Goal: Task Accomplishment & Management: Use online tool/utility

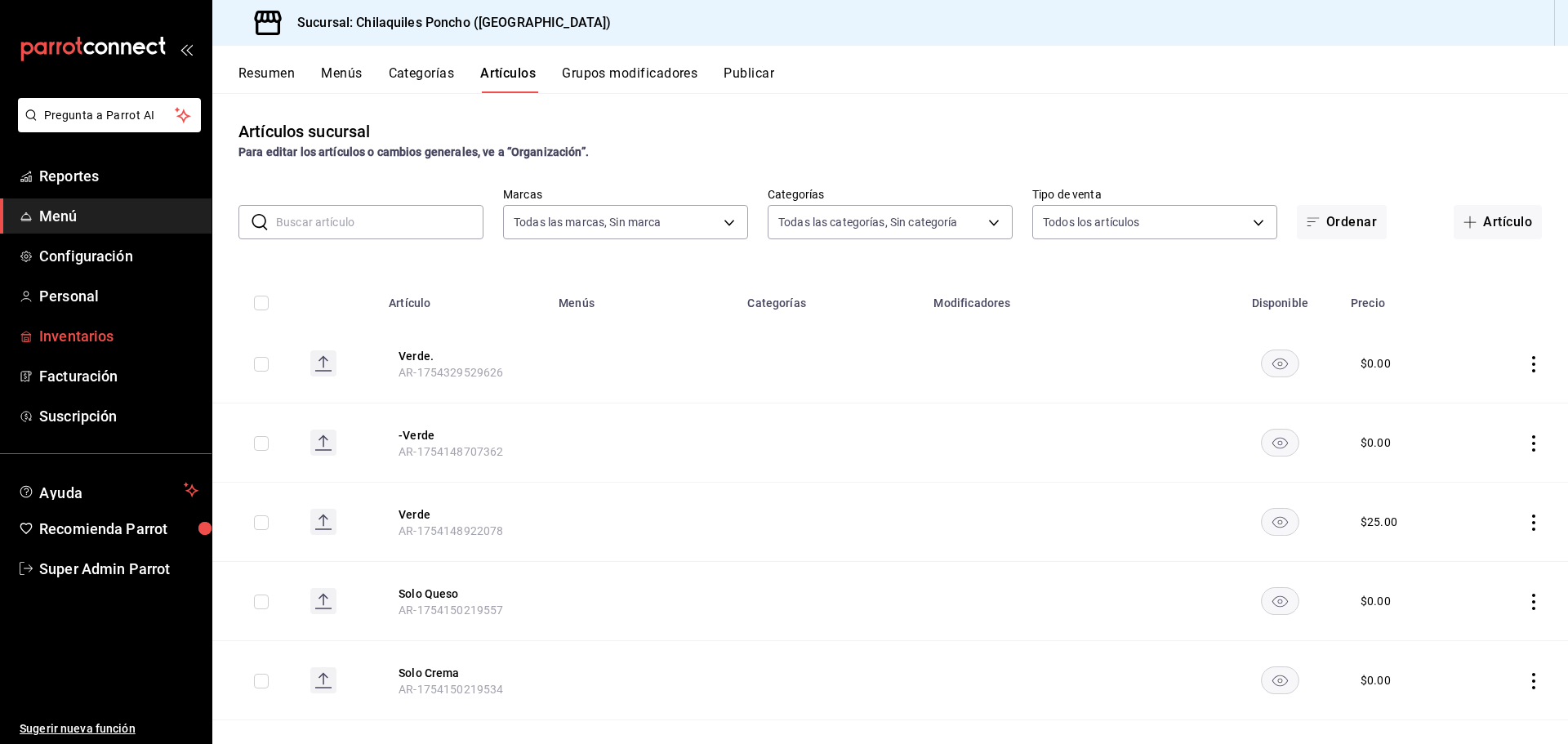
click at [84, 331] on span "Inventarios" at bounding box center [119, 336] width 160 height 22
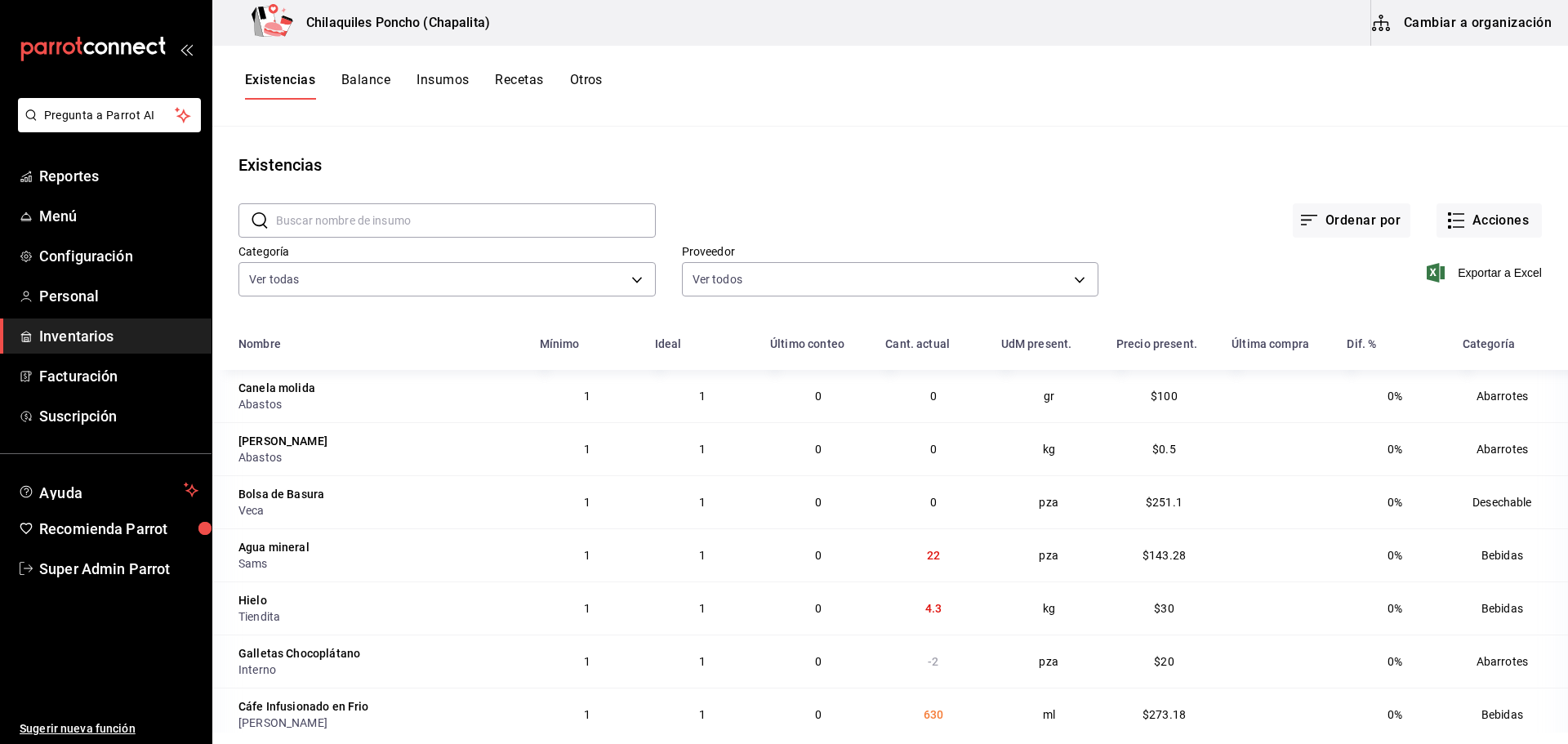
click at [425, 71] on button "Insumos" at bounding box center [443, 85] width 52 height 28
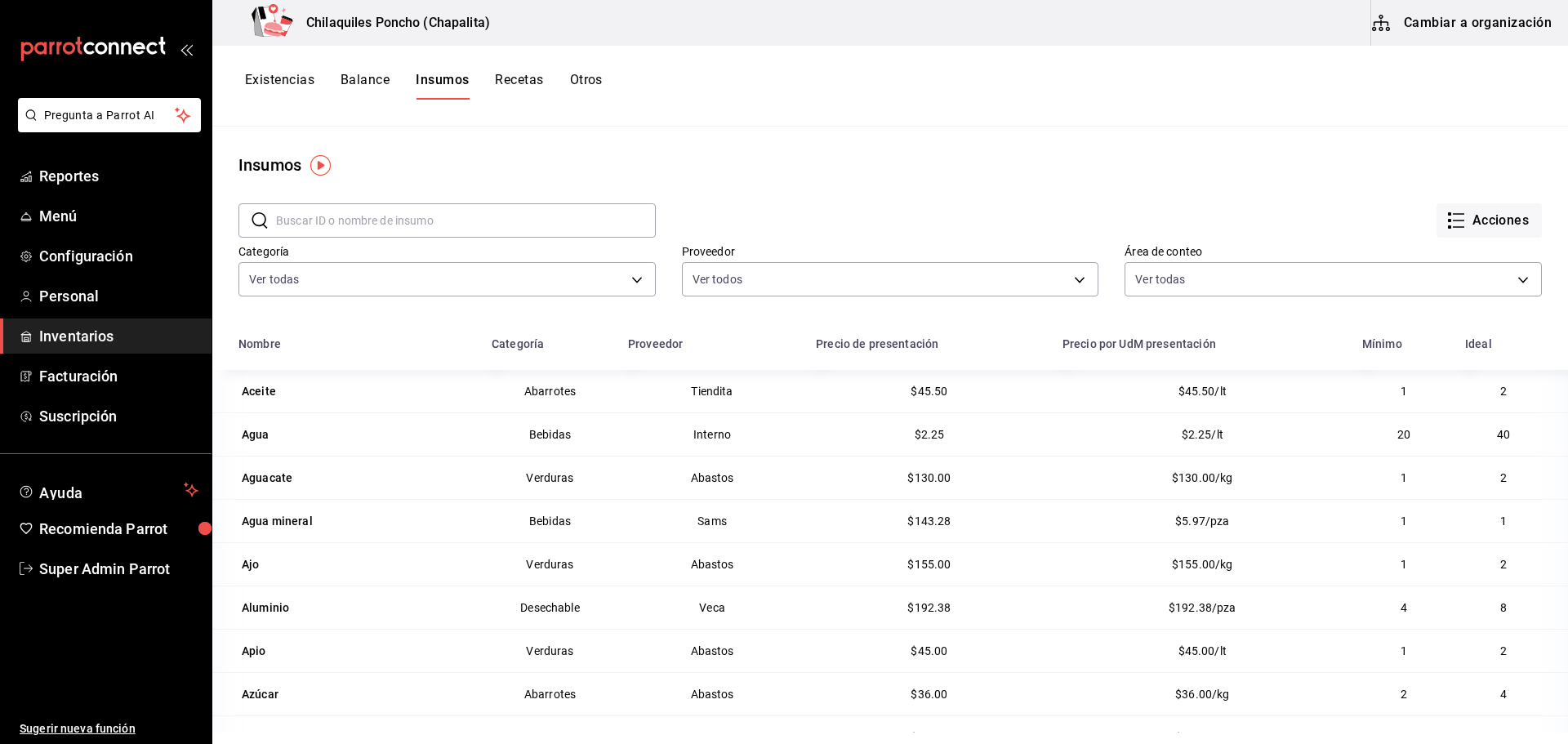
click at [517, 74] on button "Recetas" at bounding box center [519, 85] width 48 height 28
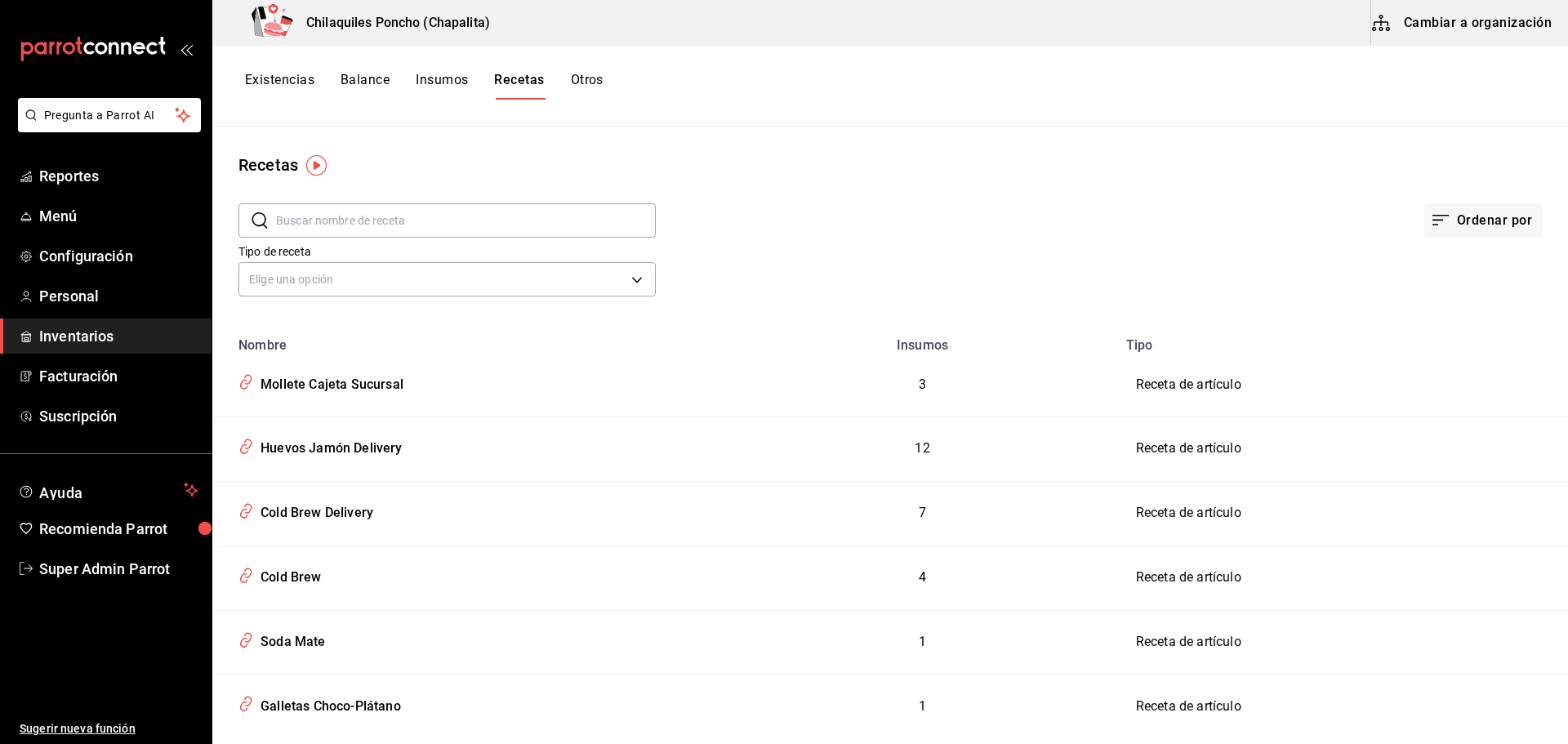
click at [598, 77] on button "Otros" at bounding box center [586, 85] width 32 height 28
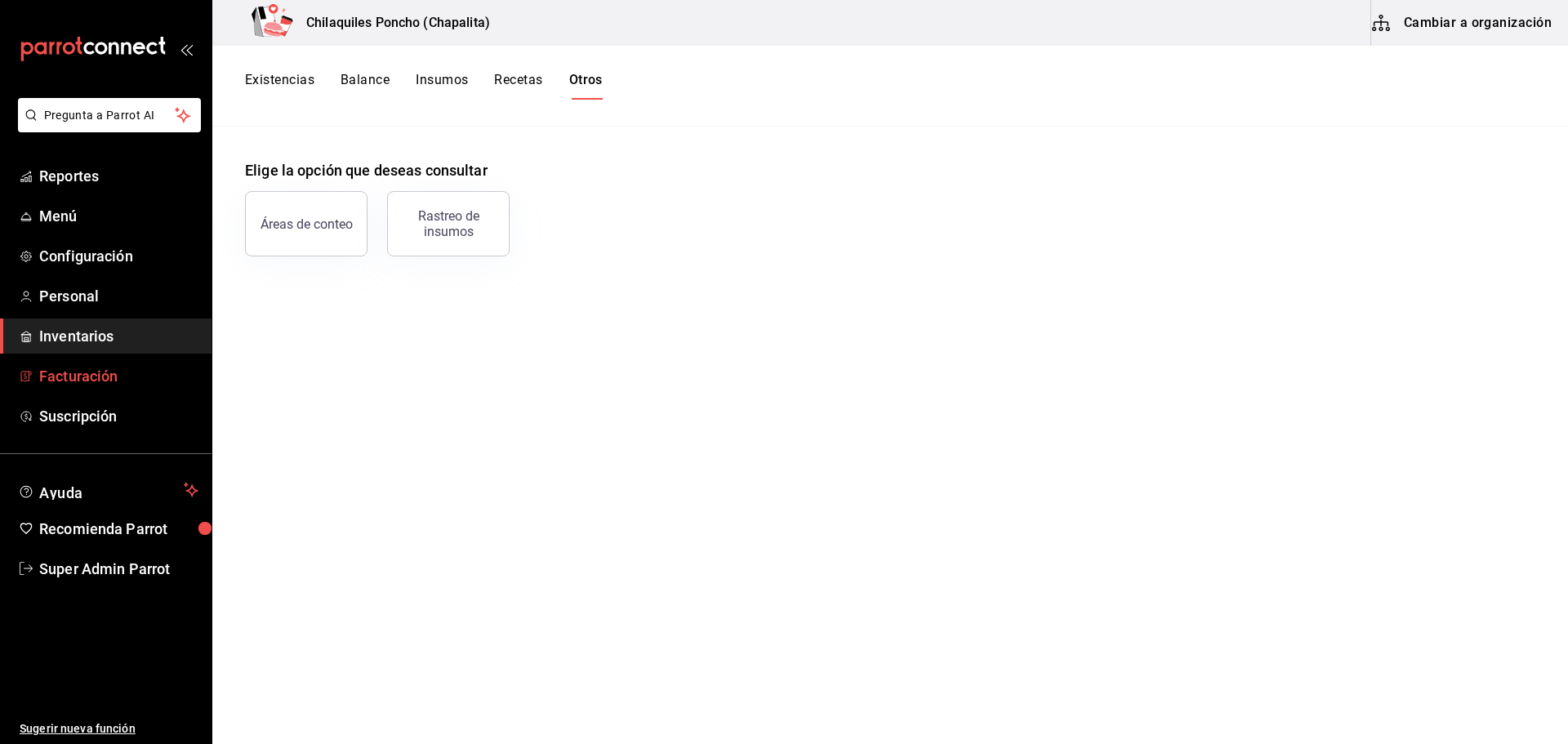
click at [71, 373] on span "Facturación" at bounding box center [119, 376] width 160 height 22
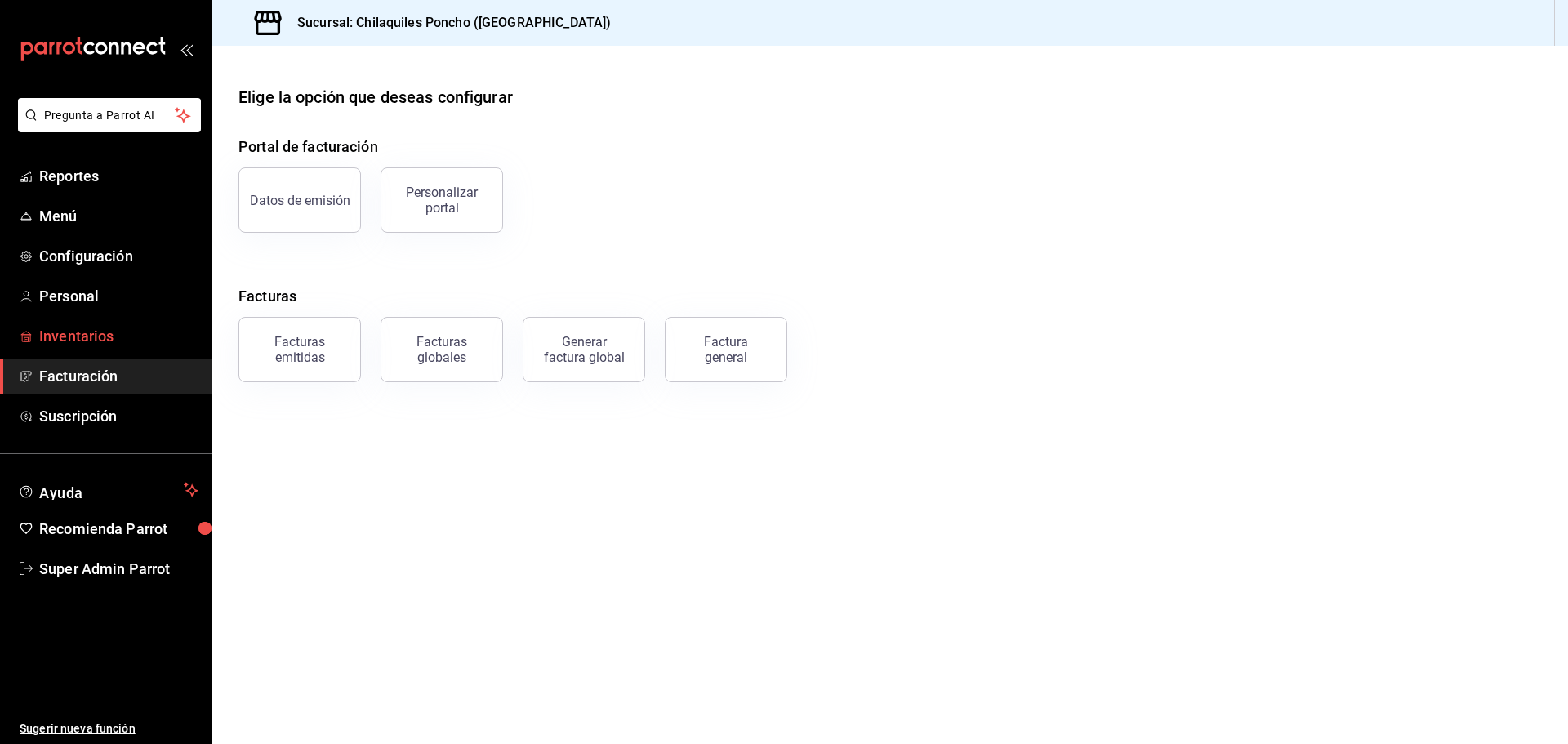
click at [88, 330] on span "Inventarios" at bounding box center [119, 336] width 160 height 22
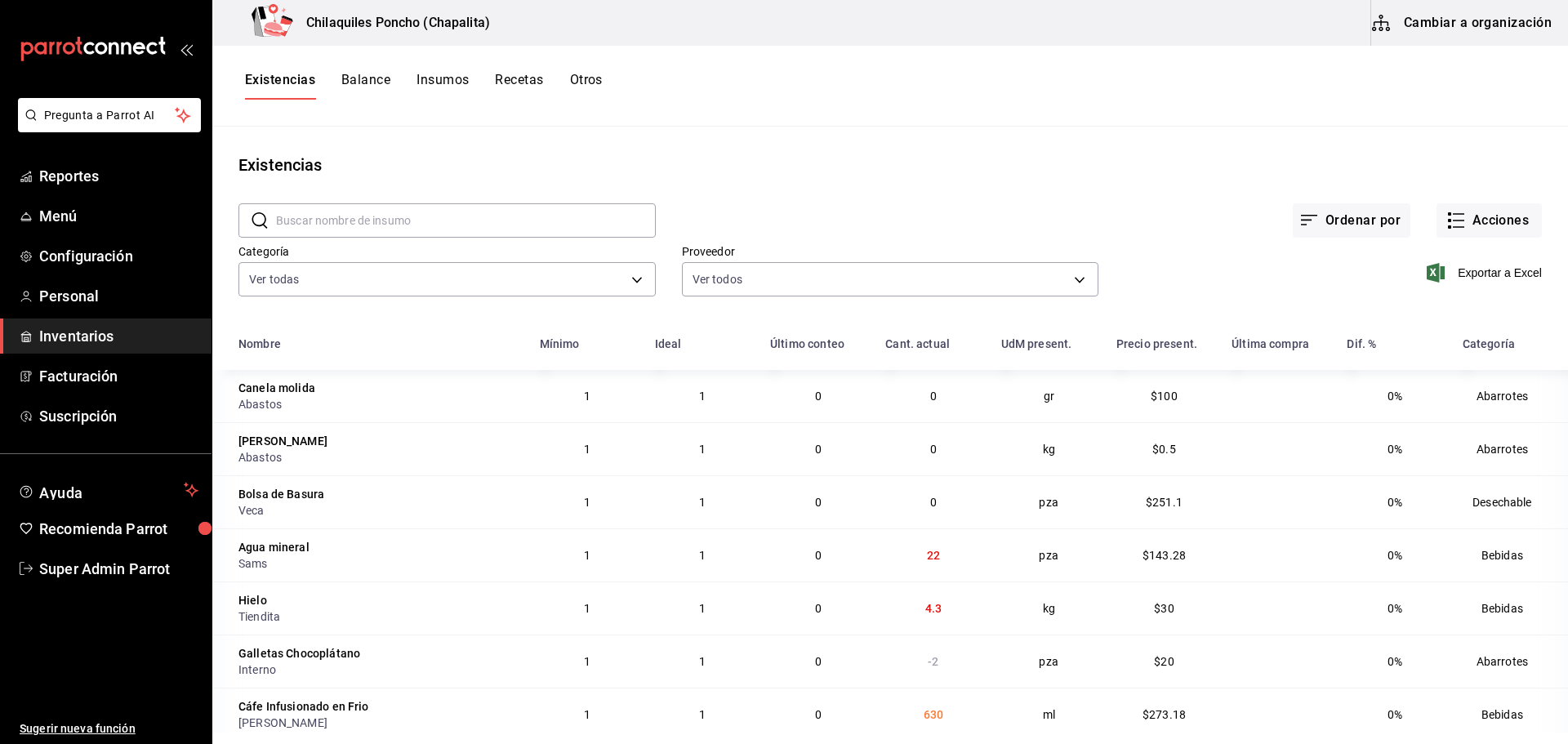
click at [353, 83] on button "Balance" at bounding box center [366, 85] width 49 height 28
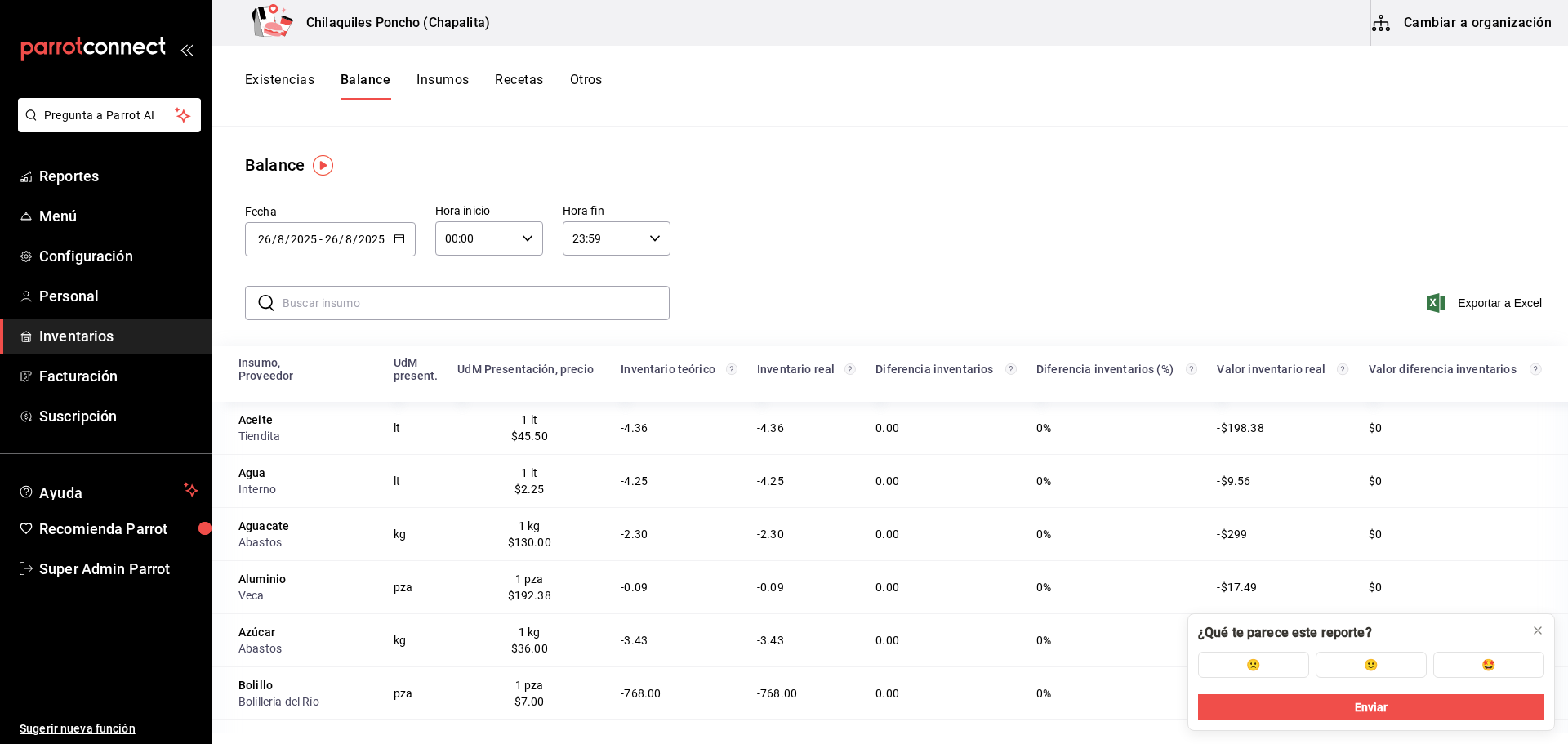
click at [588, 79] on button "Otros" at bounding box center [585, 85] width 32 height 28
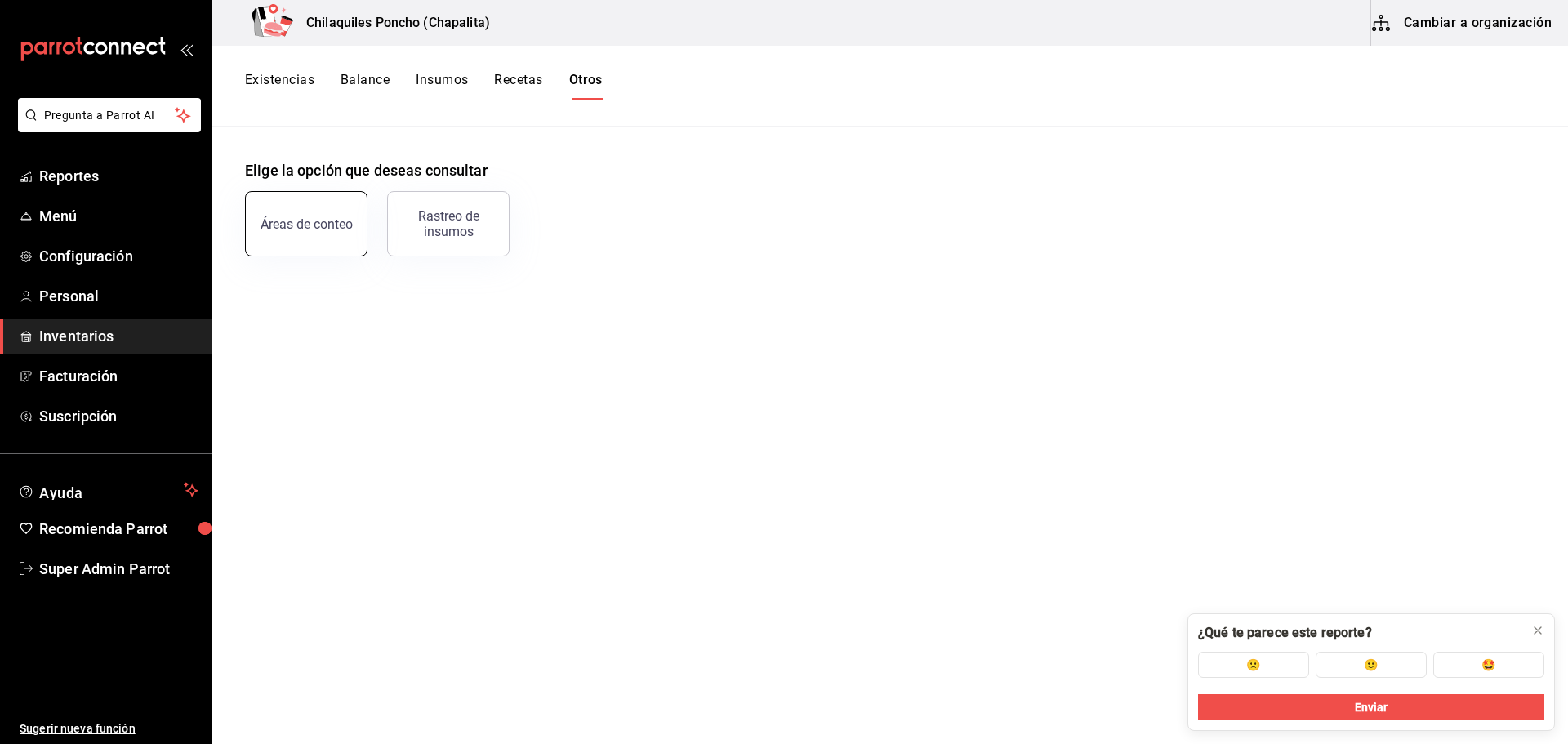
click at [324, 234] on button "Áreas de conteo" at bounding box center [306, 224] width 122 height 65
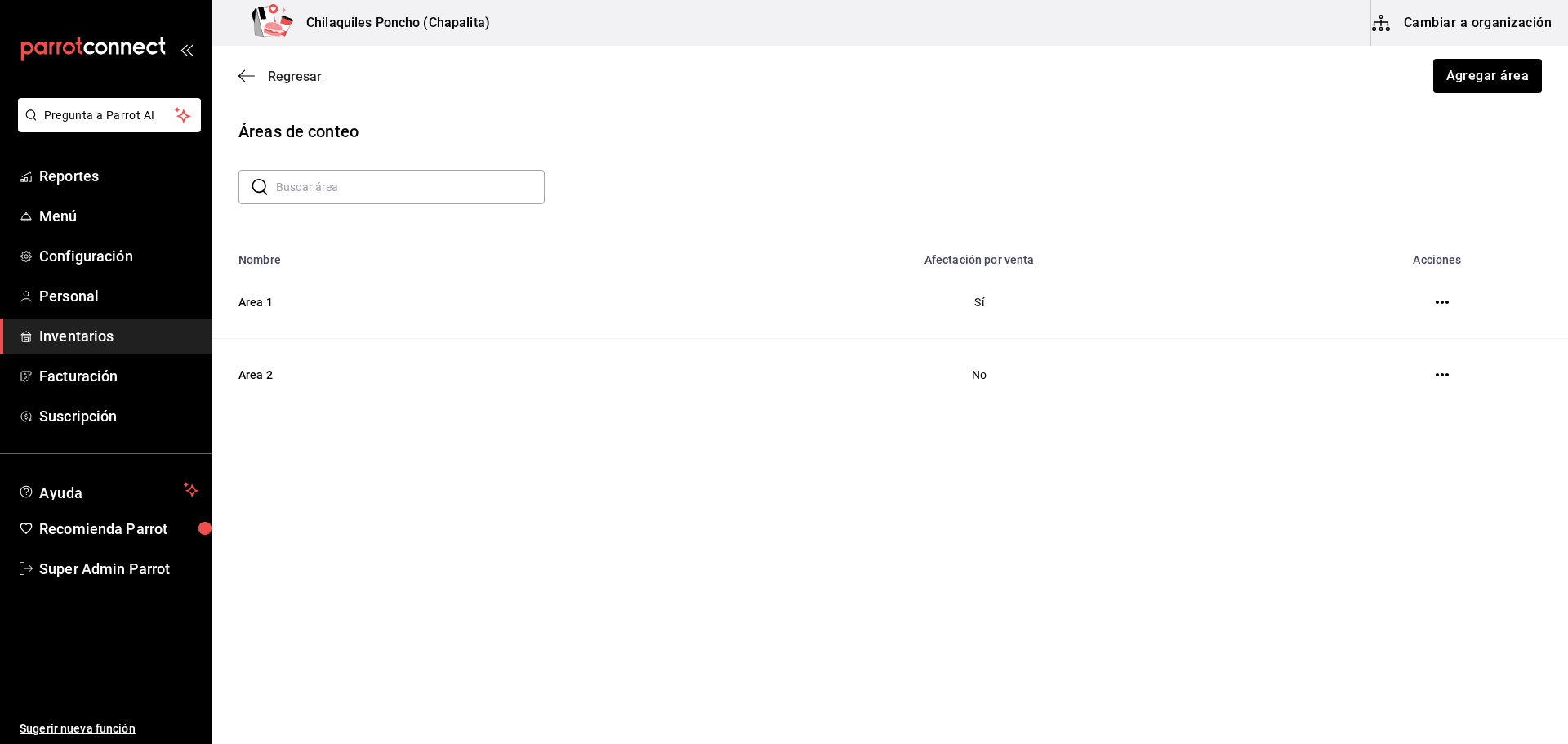
click at [254, 72] on icon "button" at bounding box center [247, 76] width 17 height 15
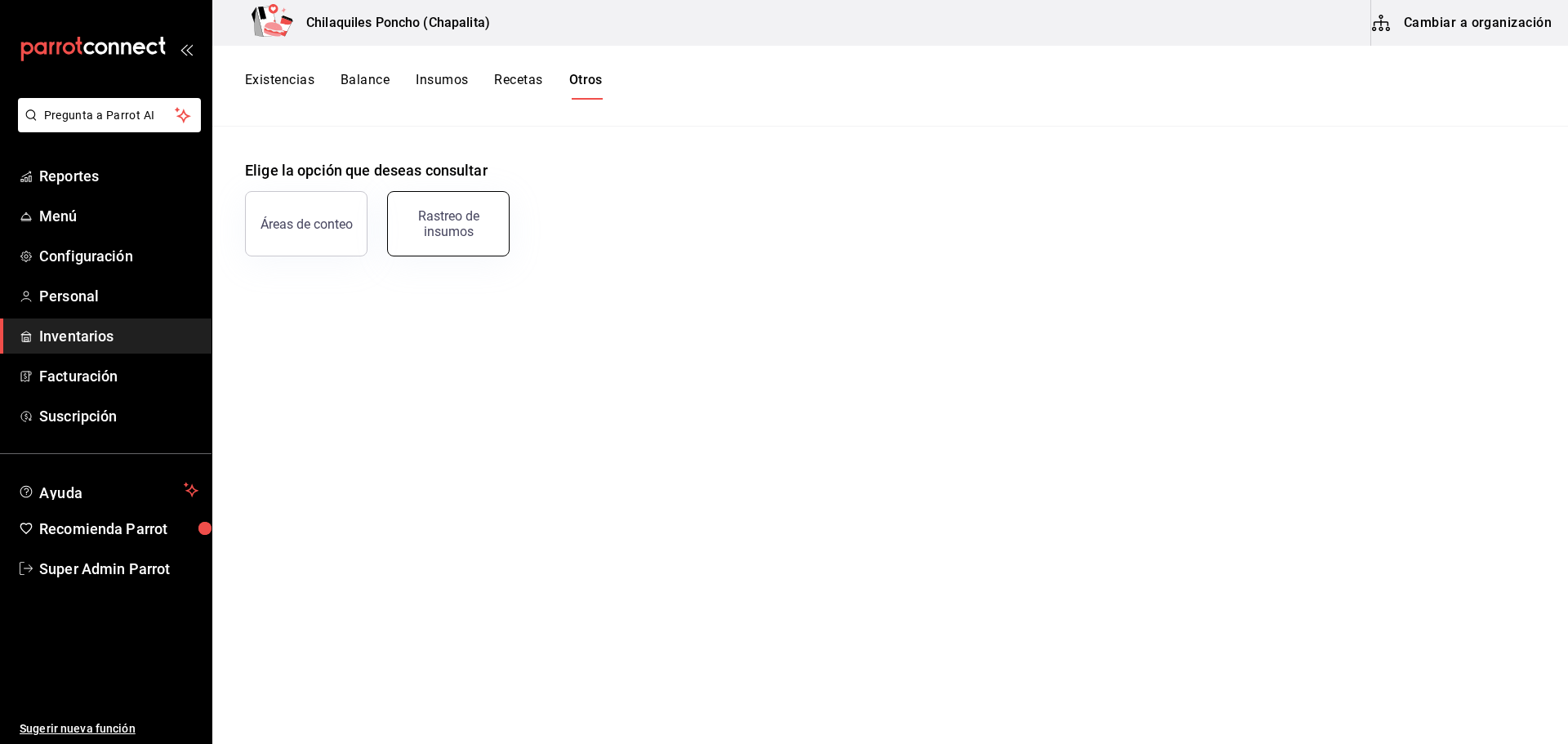
click at [468, 223] on div "Rastreo de insumos" at bounding box center [448, 223] width 101 height 31
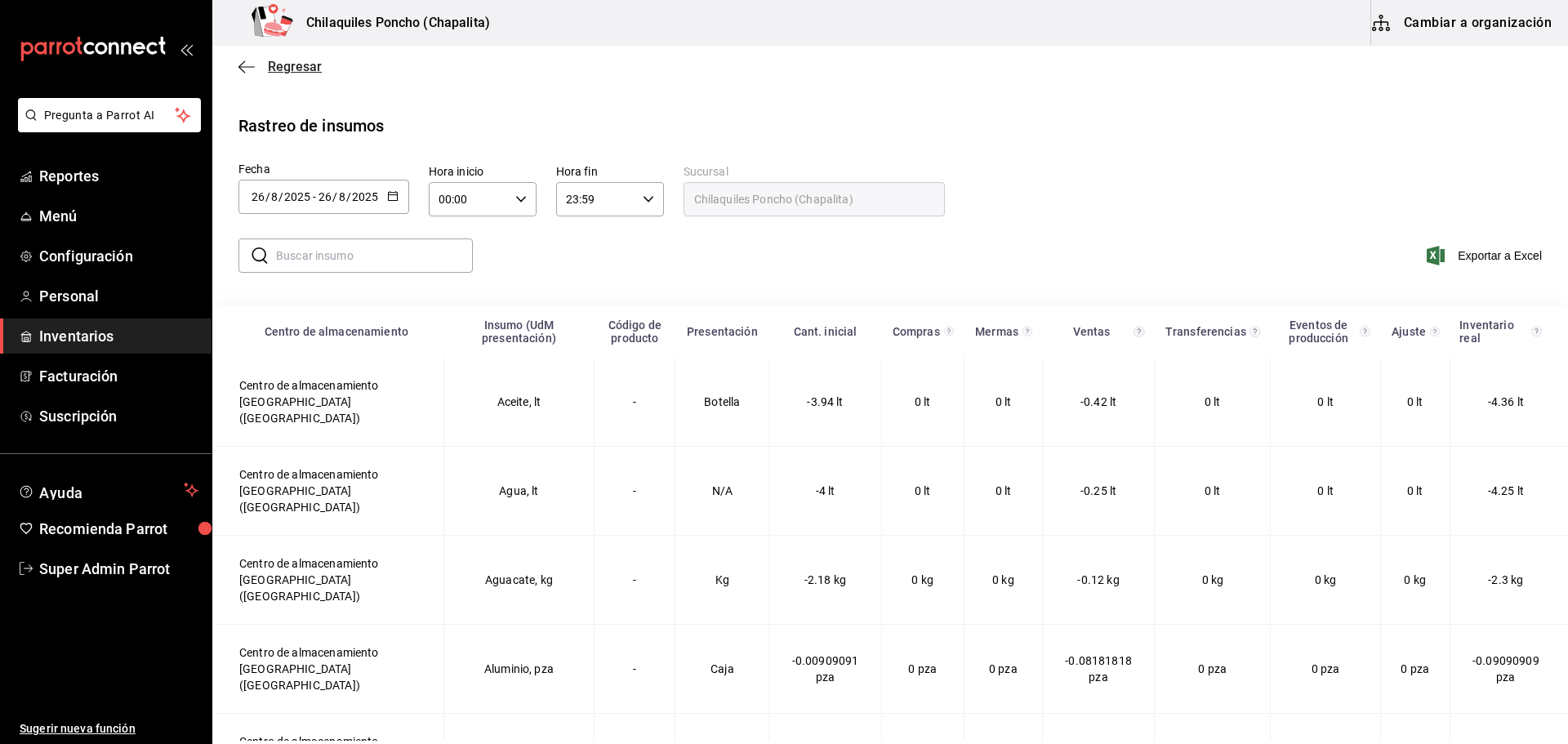
click at [249, 69] on icon "button" at bounding box center [247, 67] width 17 height 15
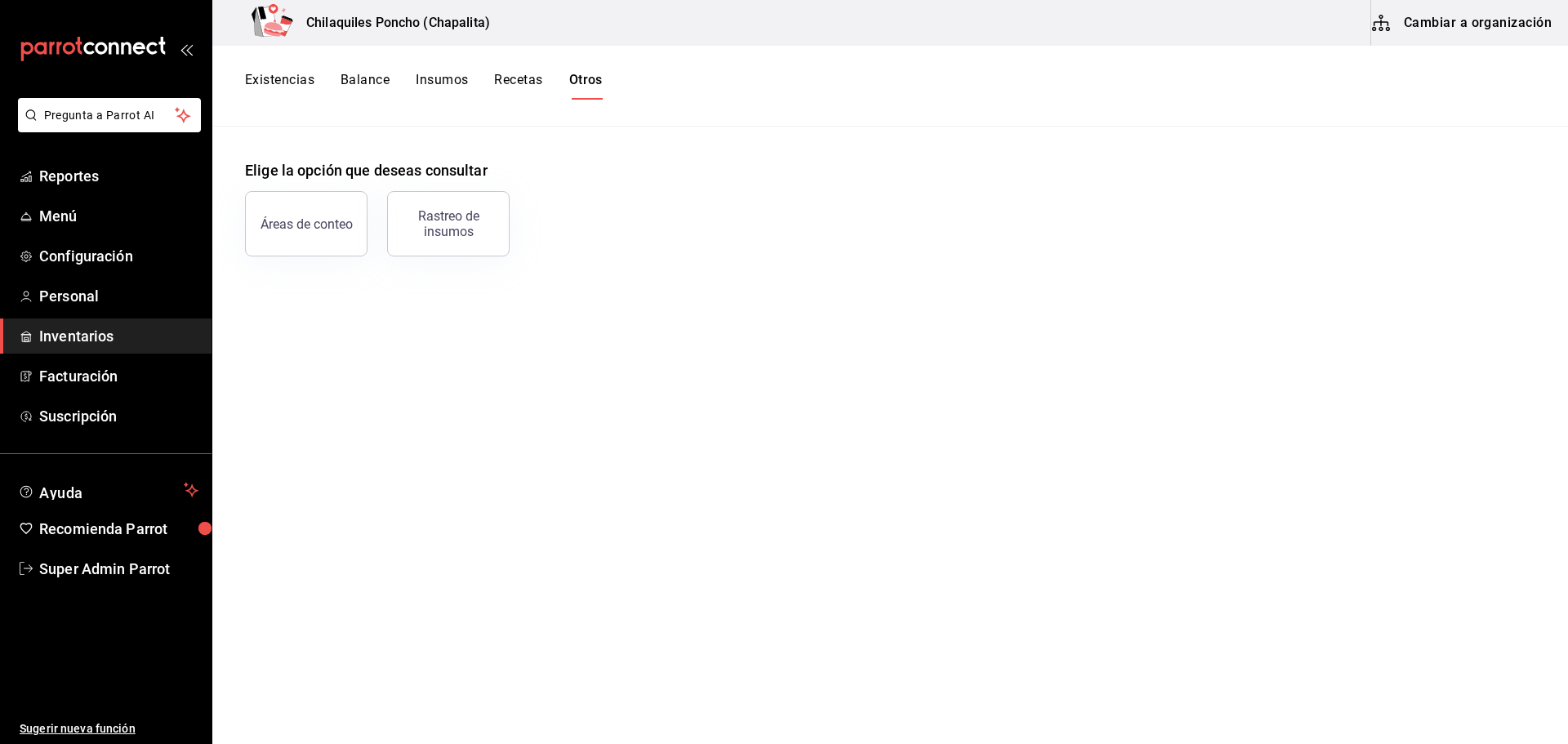
click at [289, 78] on button "Existencias" at bounding box center [279, 85] width 70 height 28
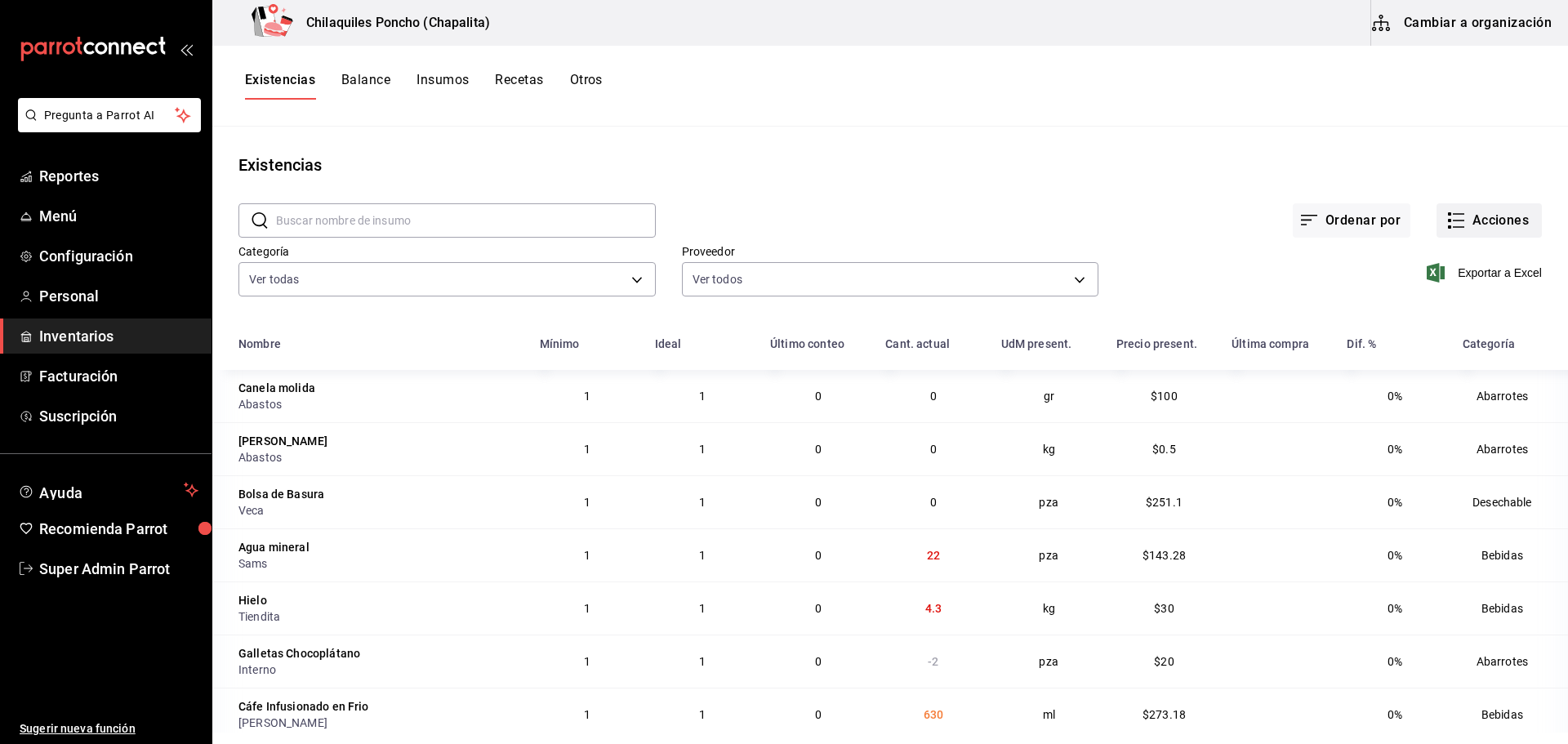
click at [1502, 212] on button "Acciones" at bounding box center [1489, 220] width 106 height 34
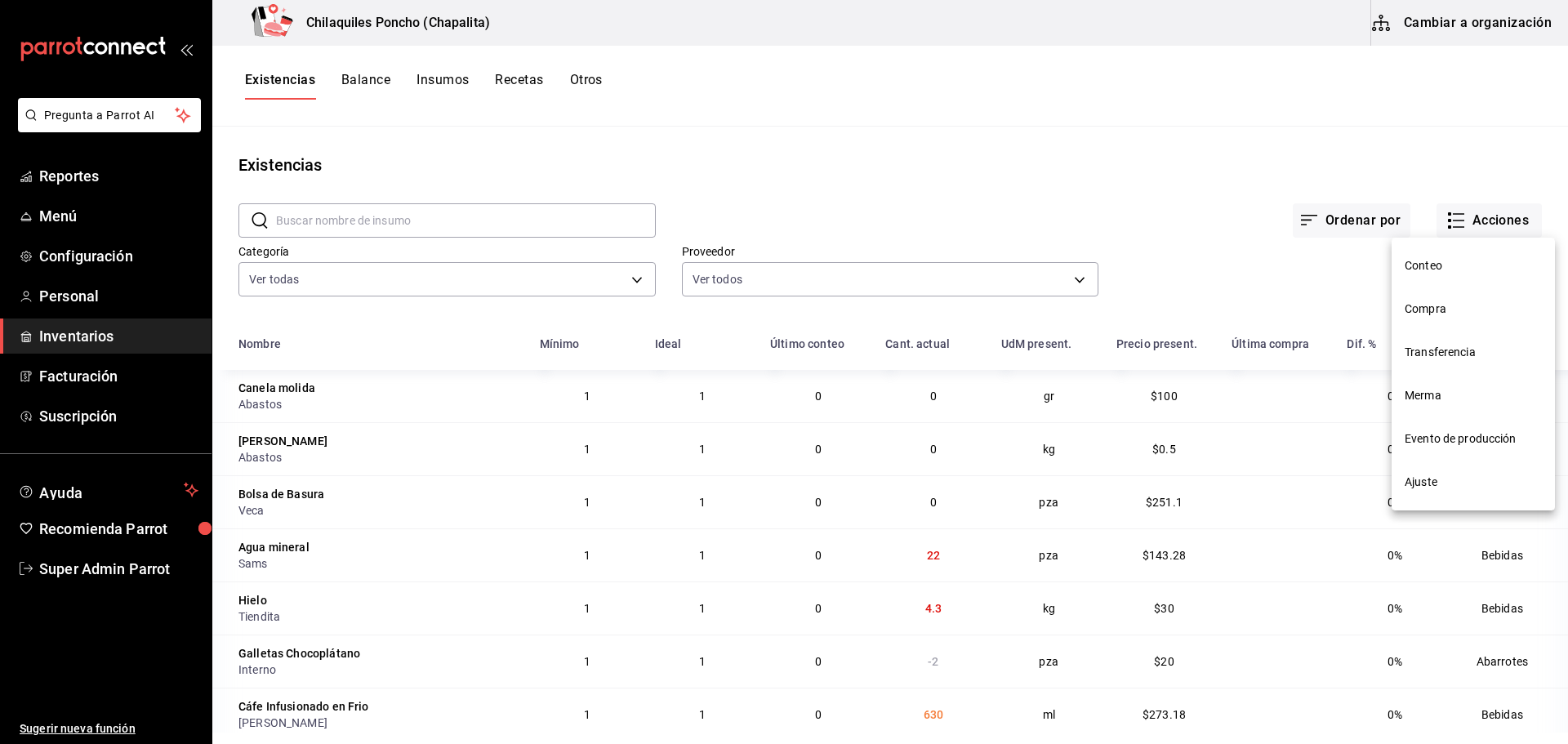
click at [1168, 219] on div at bounding box center [784, 372] width 1568 height 744
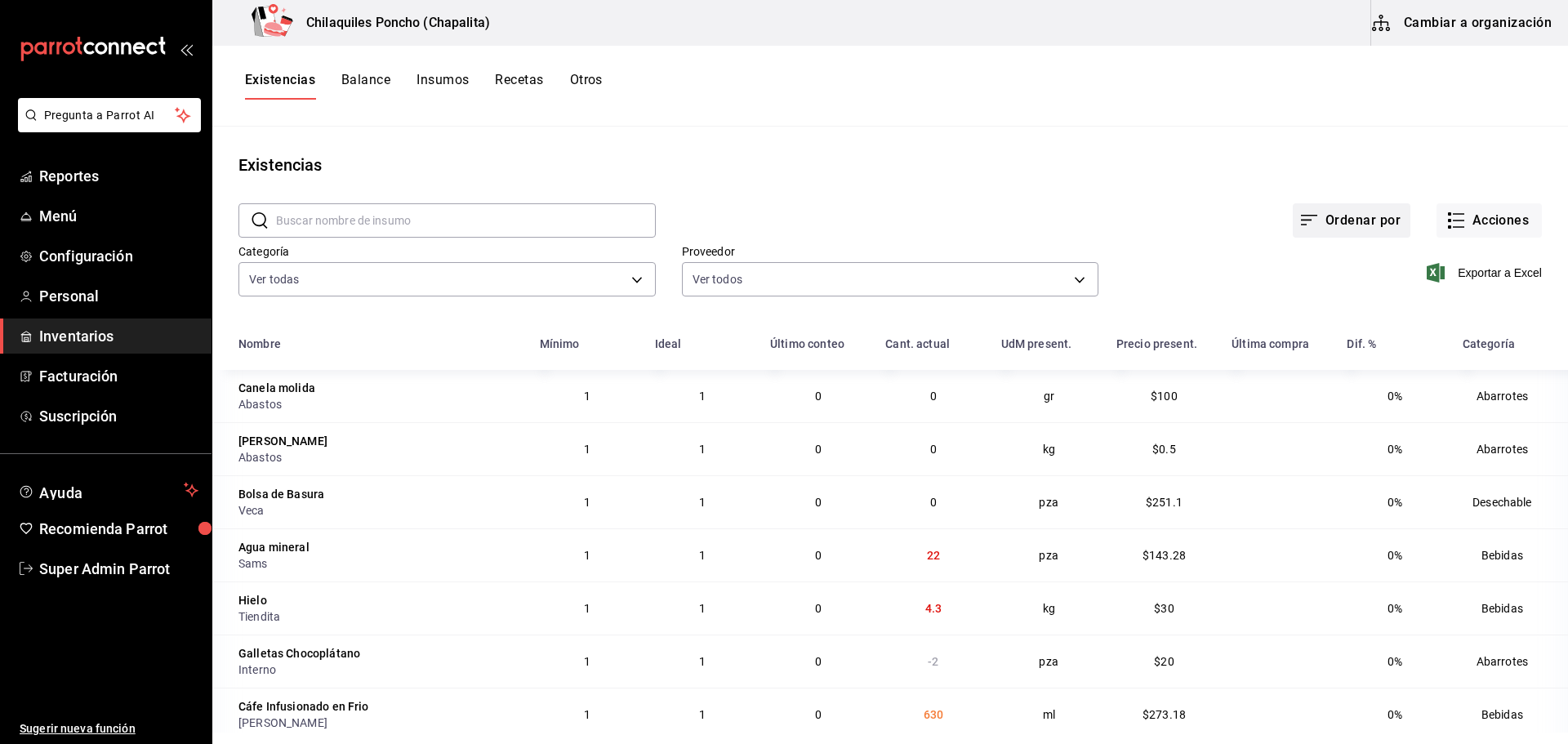
click at [1331, 213] on button "Ordenar por" at bounding box center [1351, 220] width 118 height 34
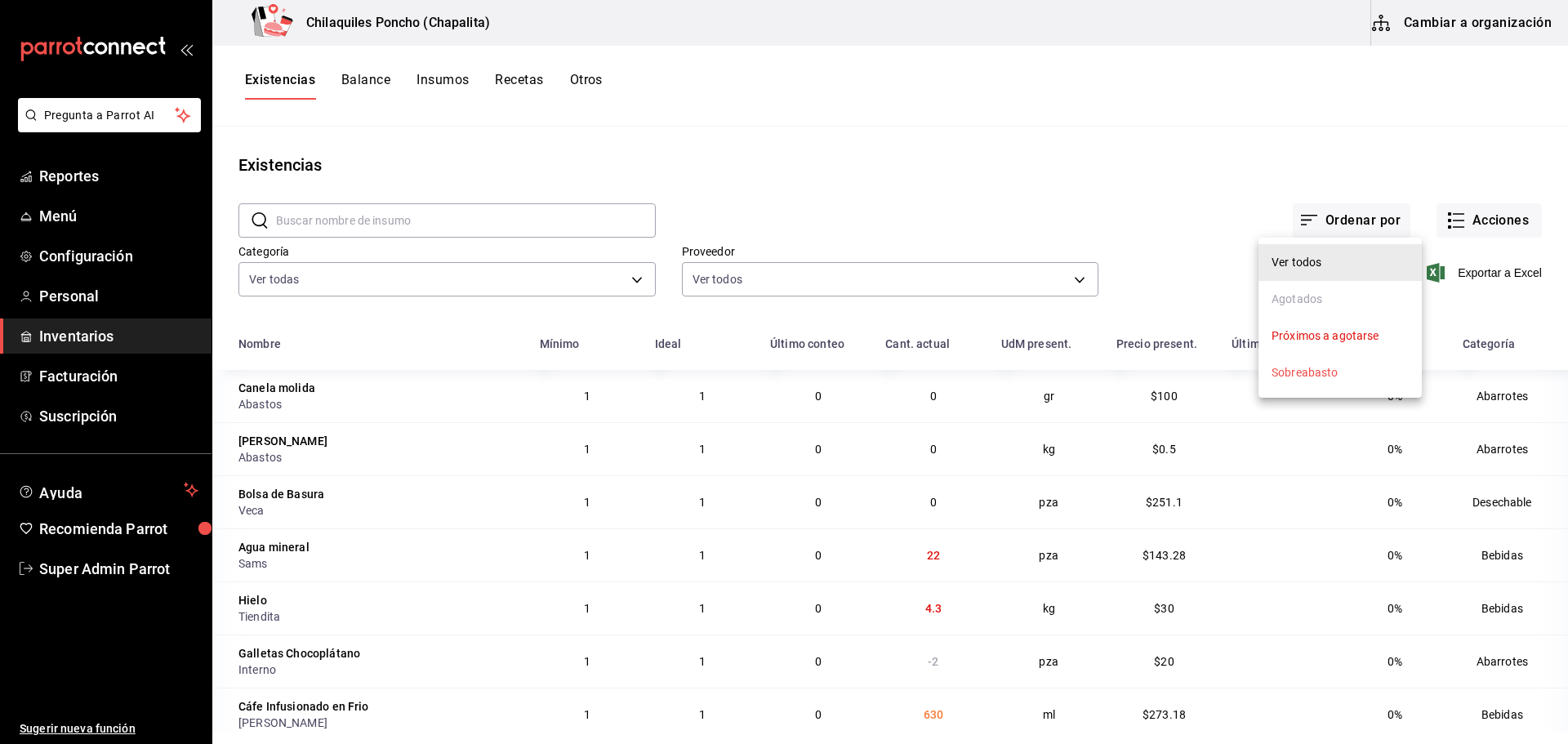
click at [1224, 201] on div at bounding box center [784, 372] width 1568 height 744
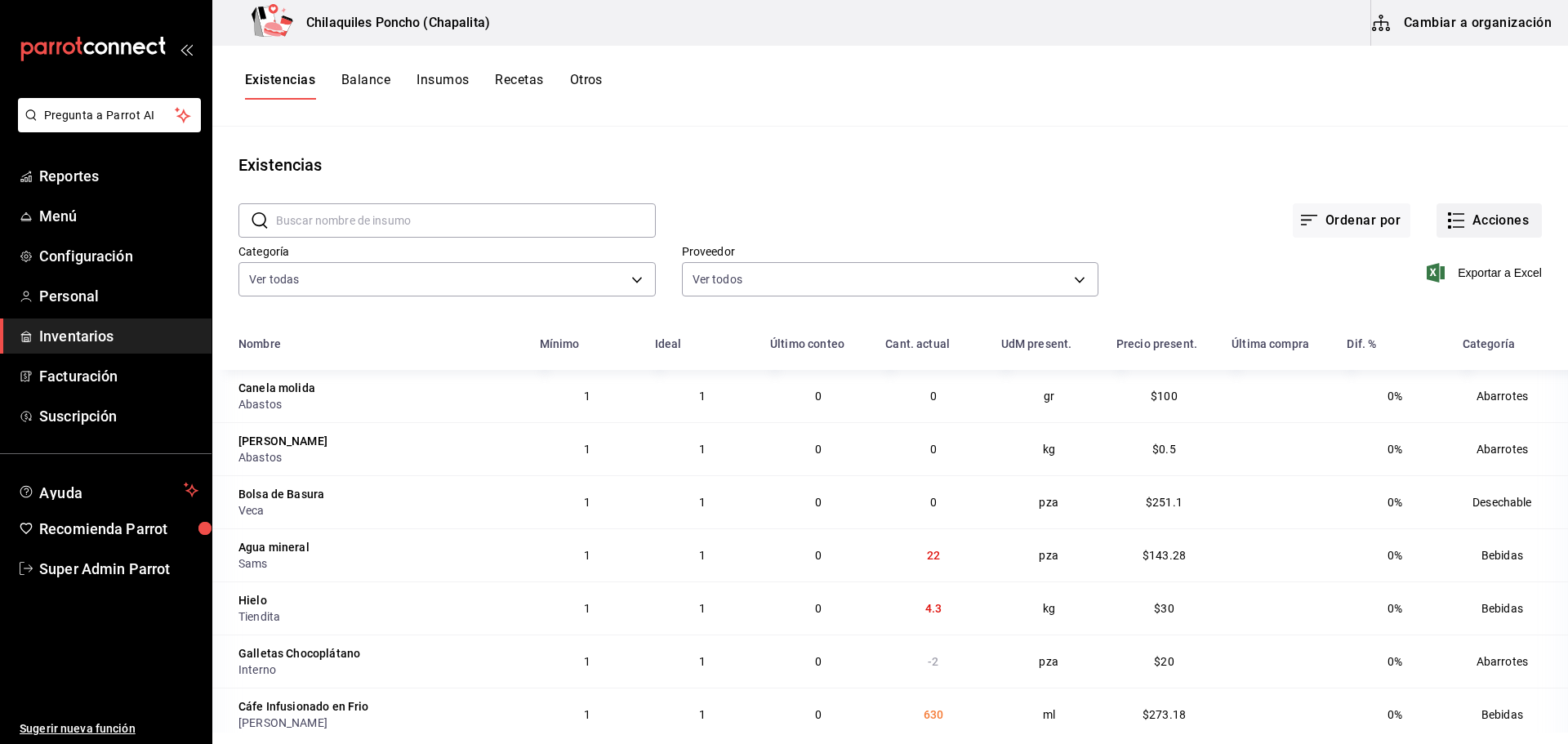
click at [1472, 226] on button "Acciones" at bounding box center [1489, 220] width 106 height 34
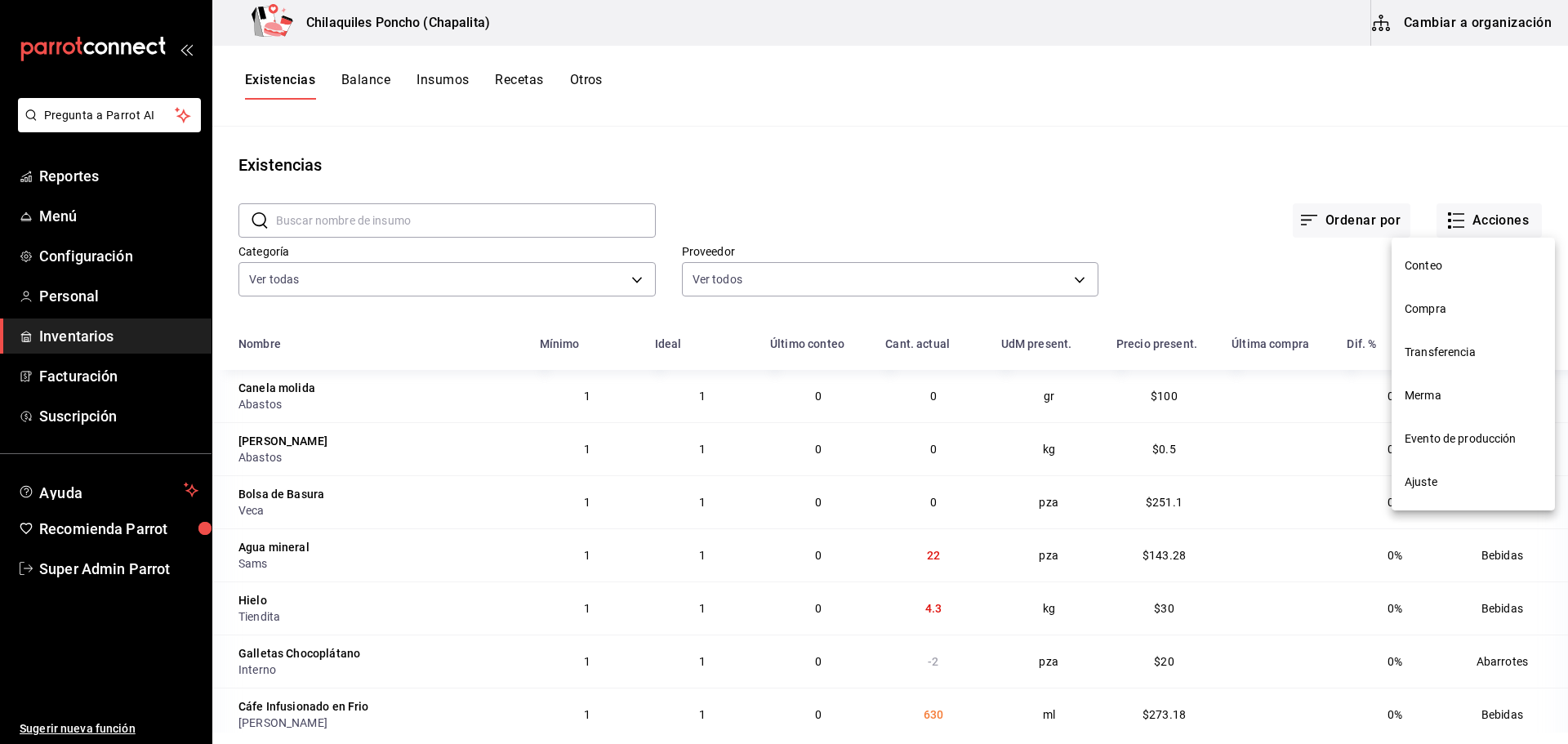
click at [1434, 484] on span "Ajuste" at bounding box center [1473, 481] width 137 height 17
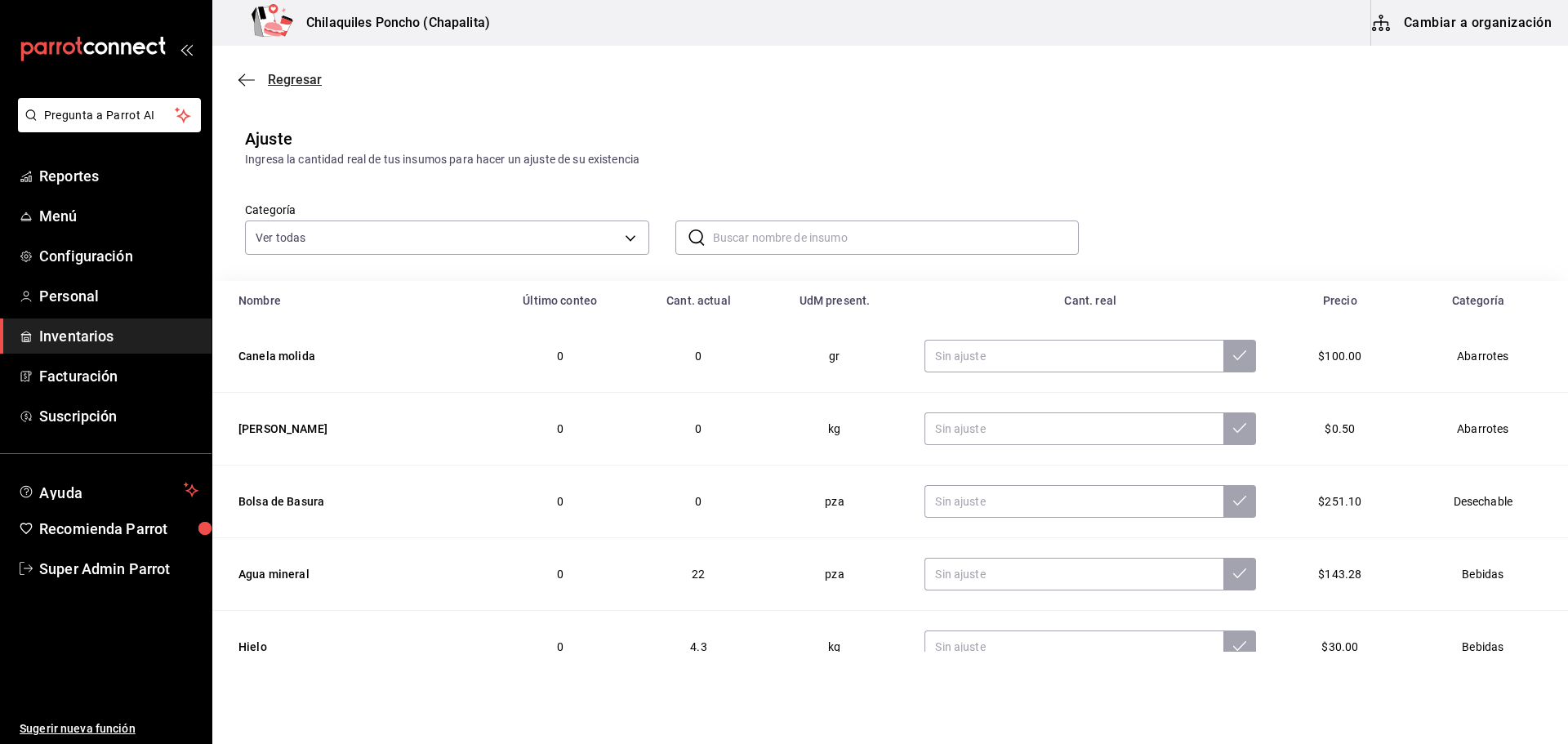
click at [241, 75] on icon "button" at bounding box center [247, 80] width 17 height 15
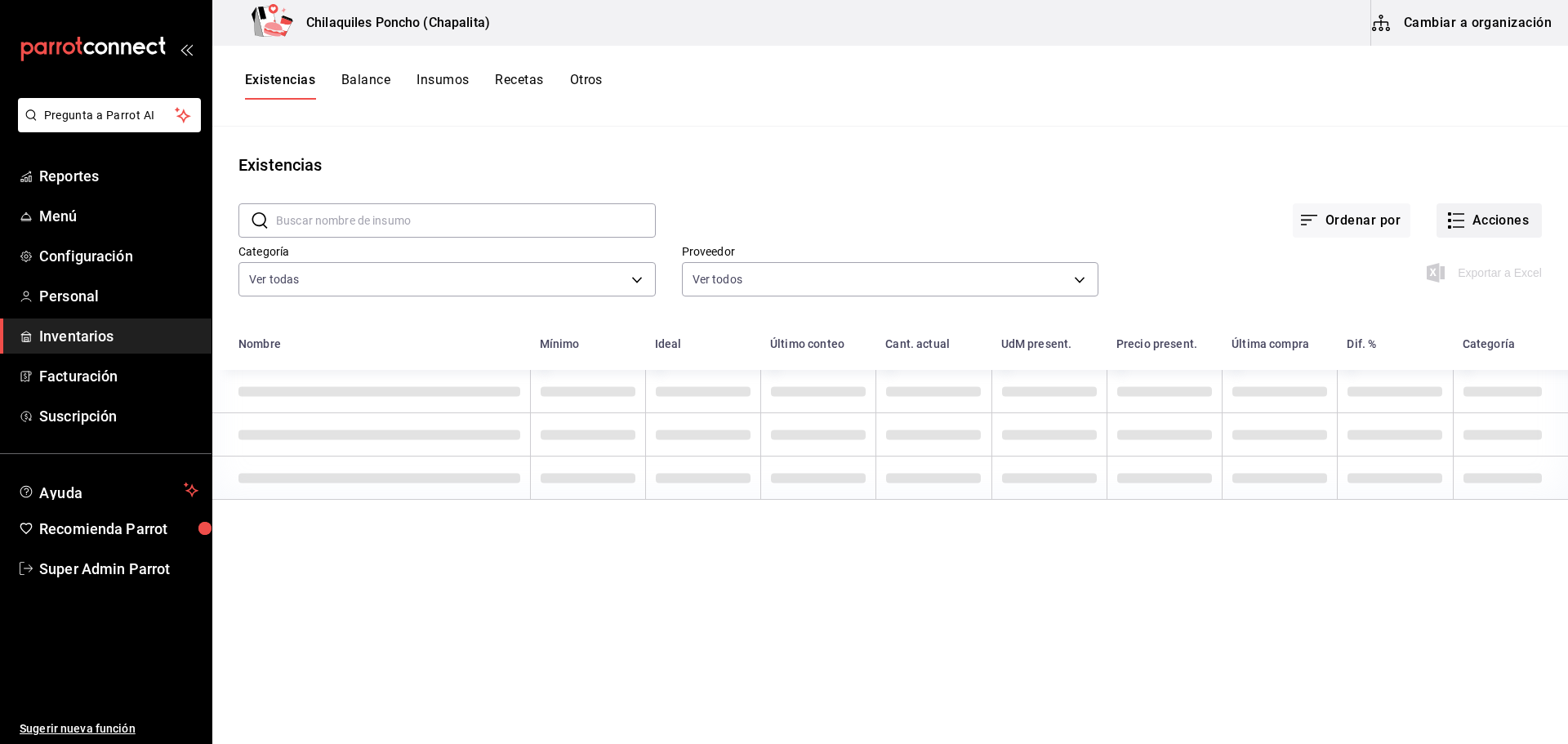
click at [1489, 209] on button "Acciones" at bounding box center [1489, 220] width 106 height 34
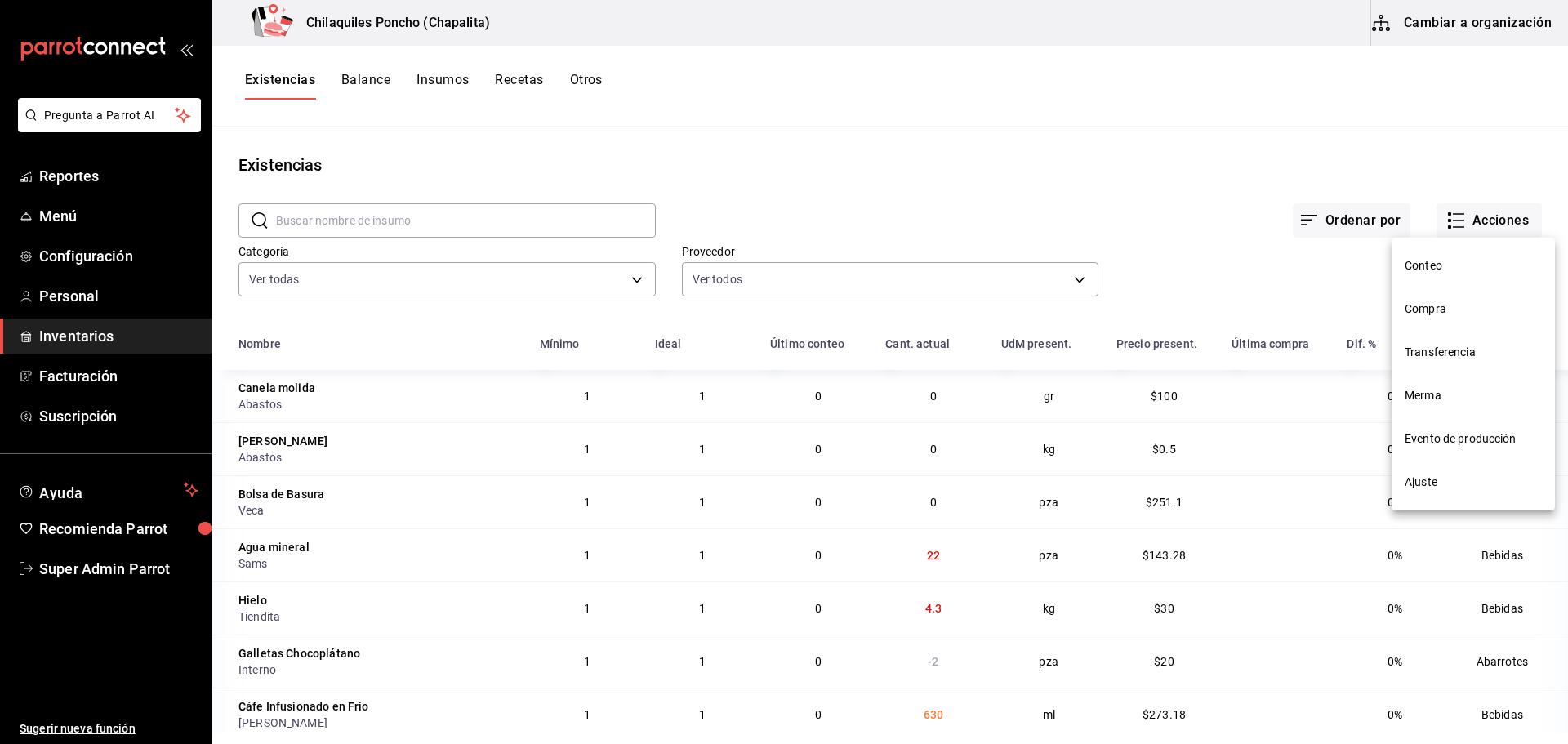
click at [1433, 304] on span "Compra" at bounding box center [1473, 309] width 137 height 17
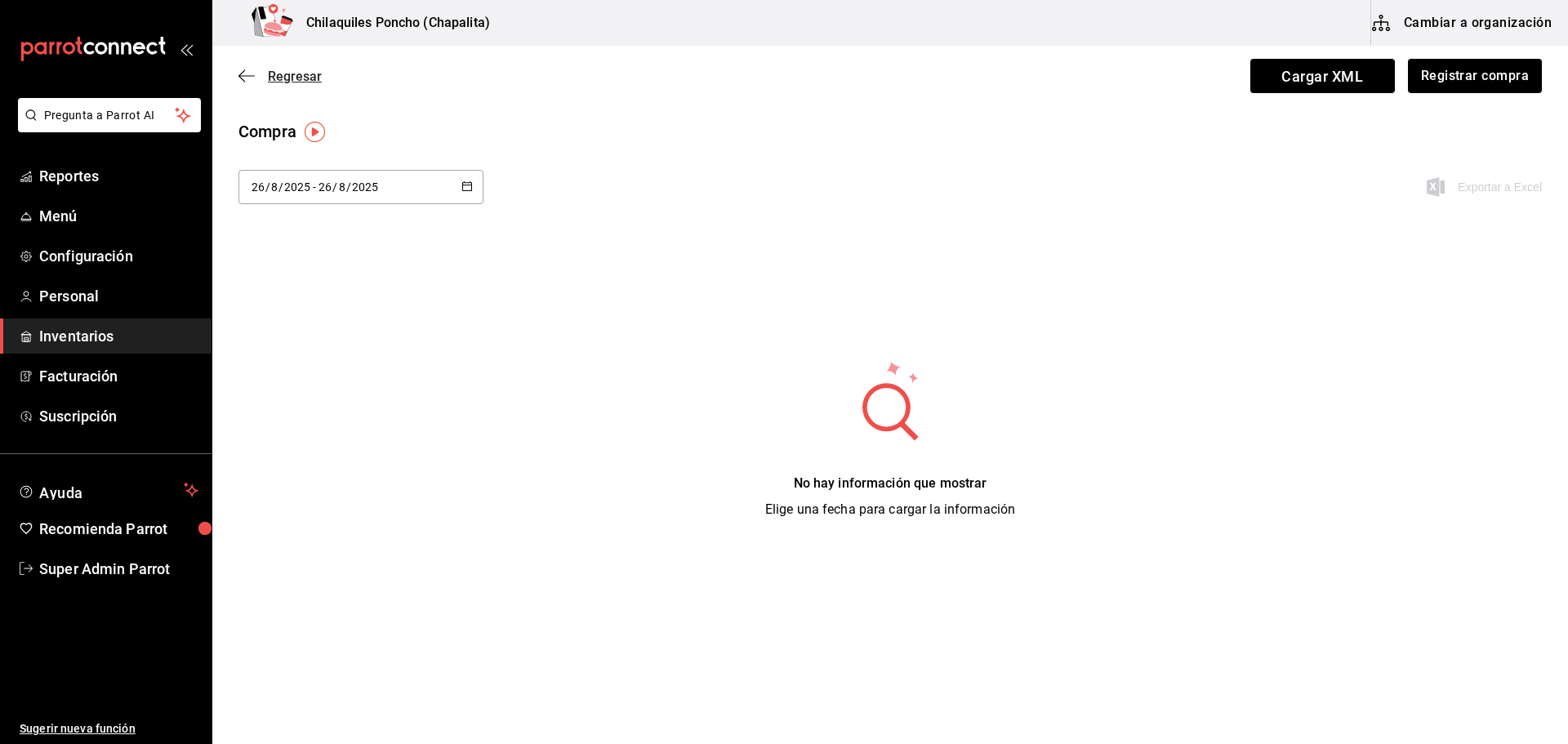
click at [249, 78] on icon "button" at bounding box center [247, 76] width 17 height 15
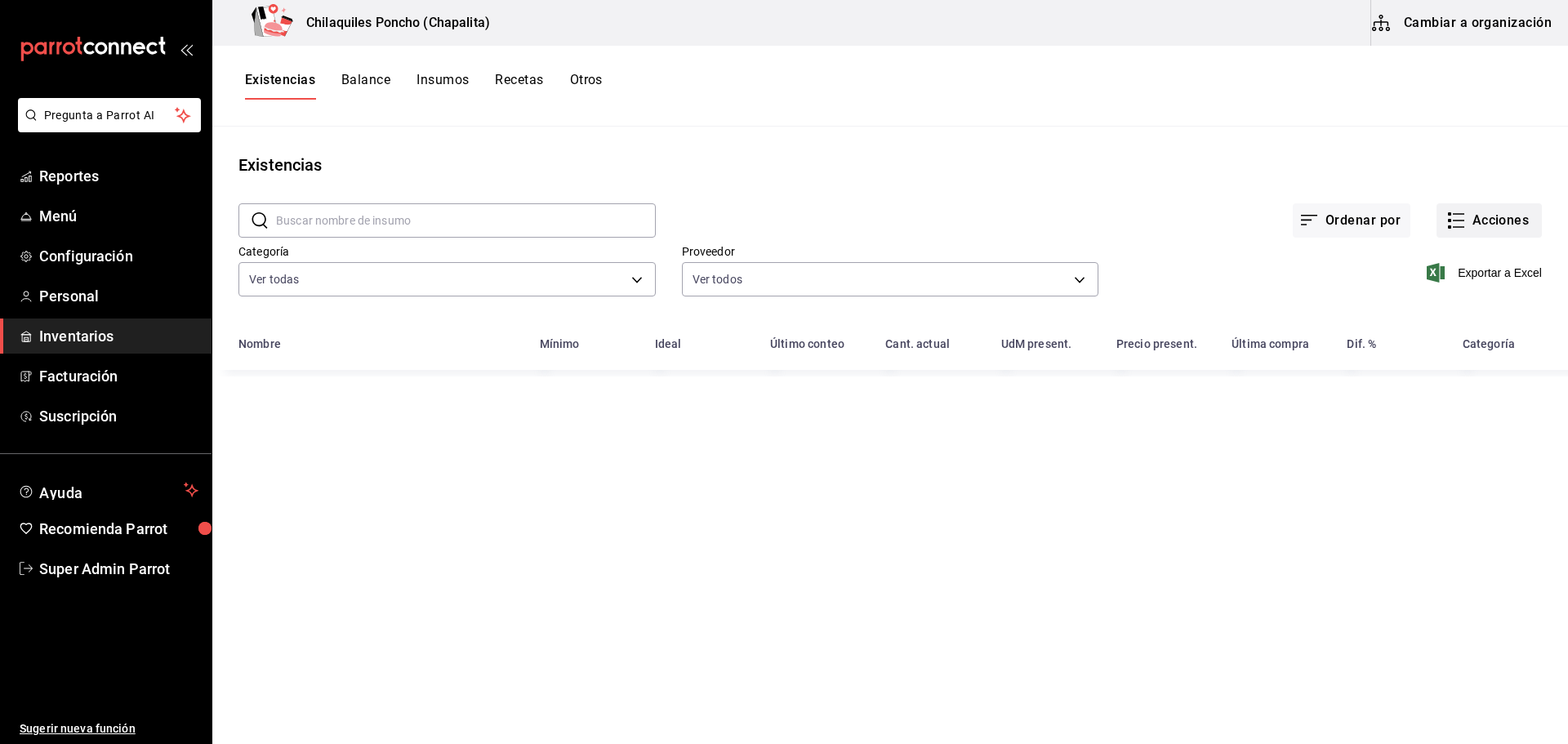
click at [1490, 214] on button "Acciones" at bounding box center [1489, 220] width 106 height 34
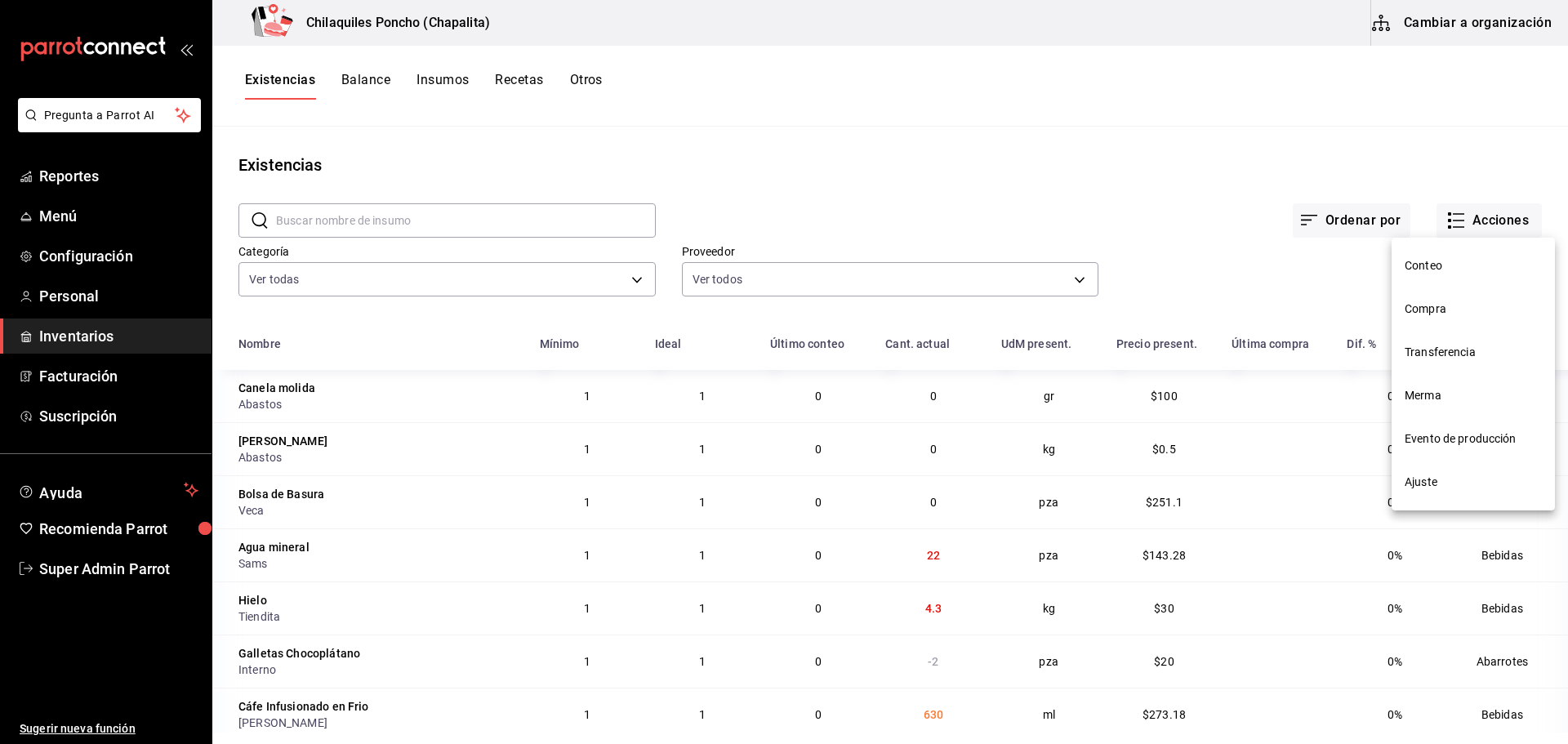
click at [1447, 440] on span "Evento de producción" at bounding box center [1473, 439] width 137 height 17
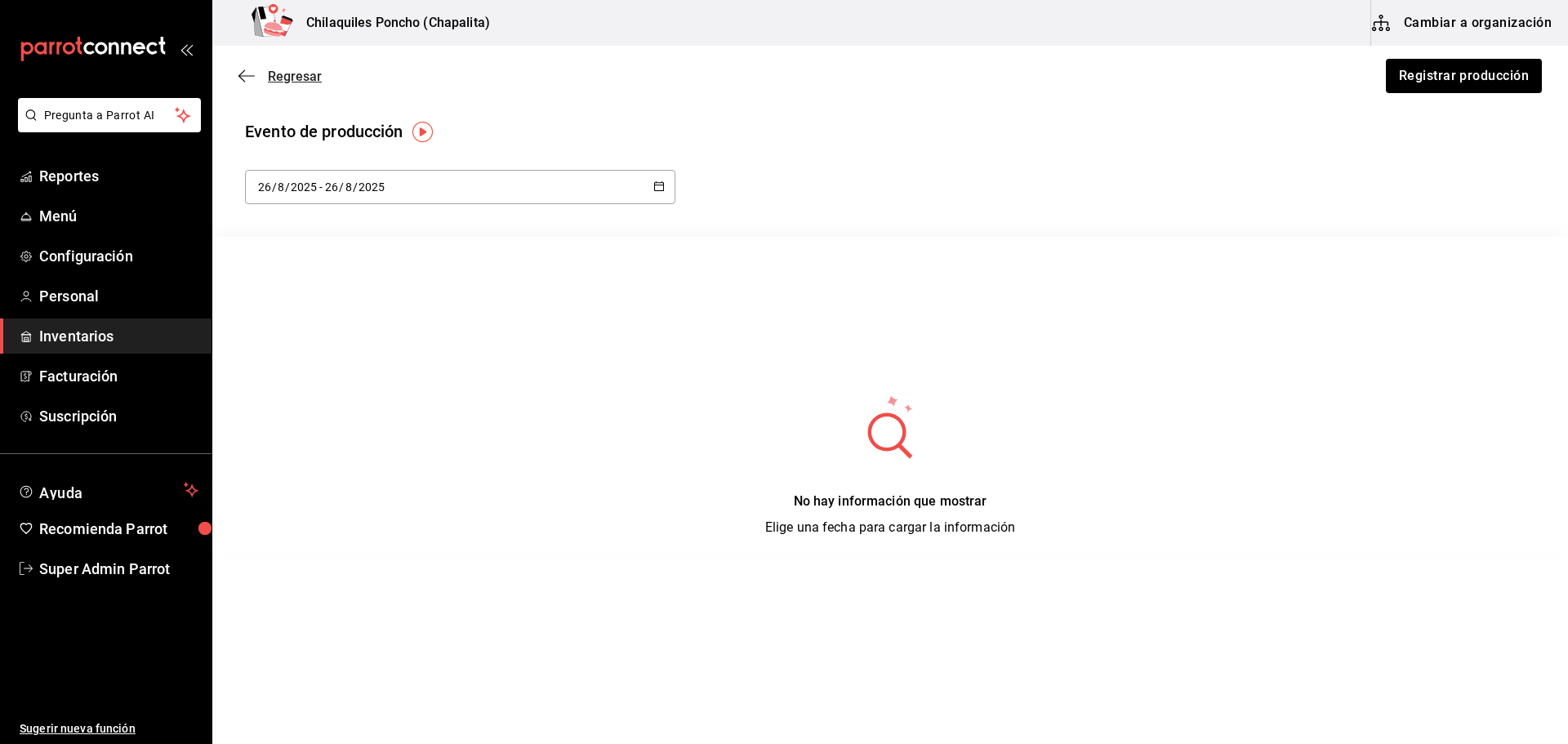
click at [252, 69] on span "Regresar" at bounding box center [280, 76] width 84 height 16
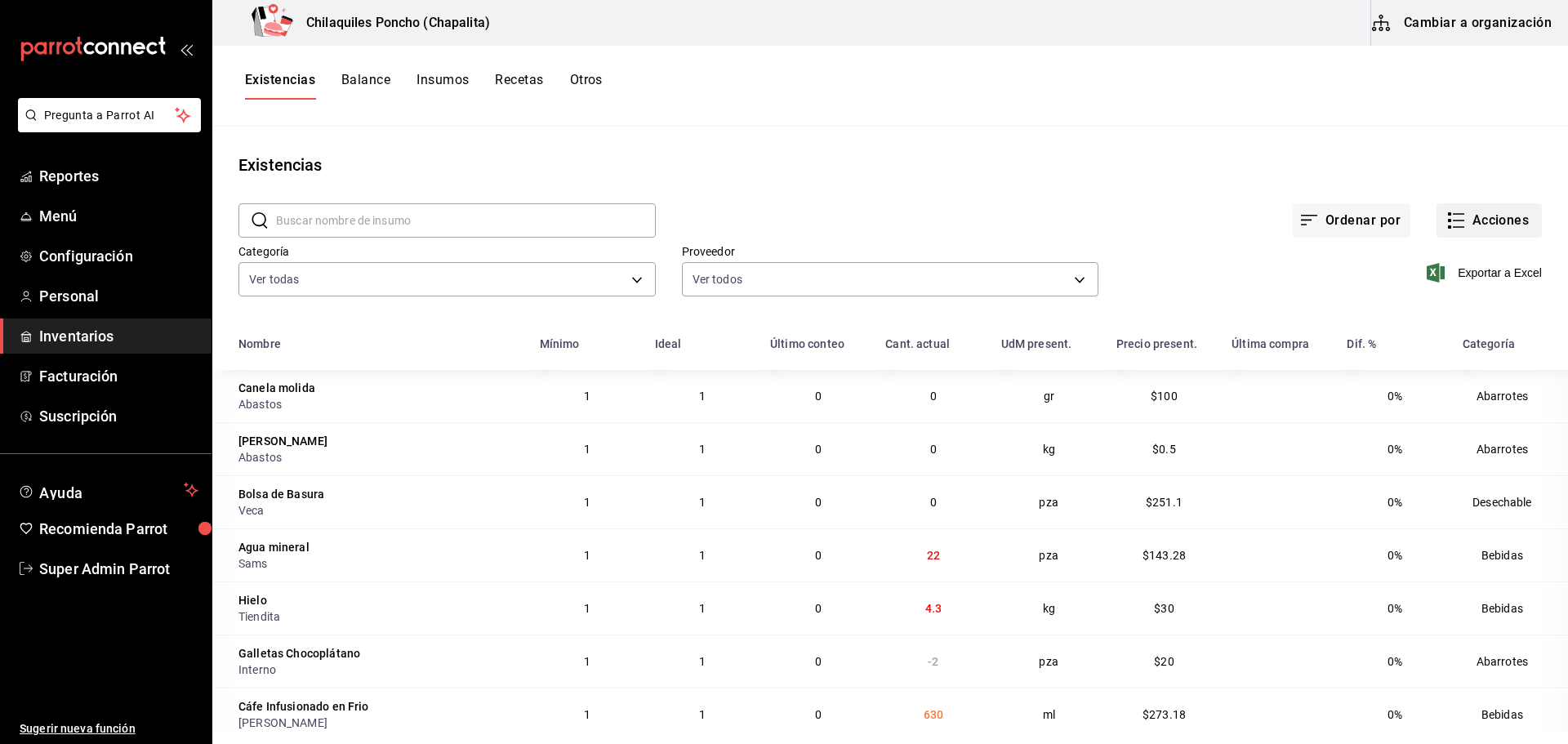
click at [1483, 221] on button "Acciones" at bounding box center [1489, 220] width 106 height 34
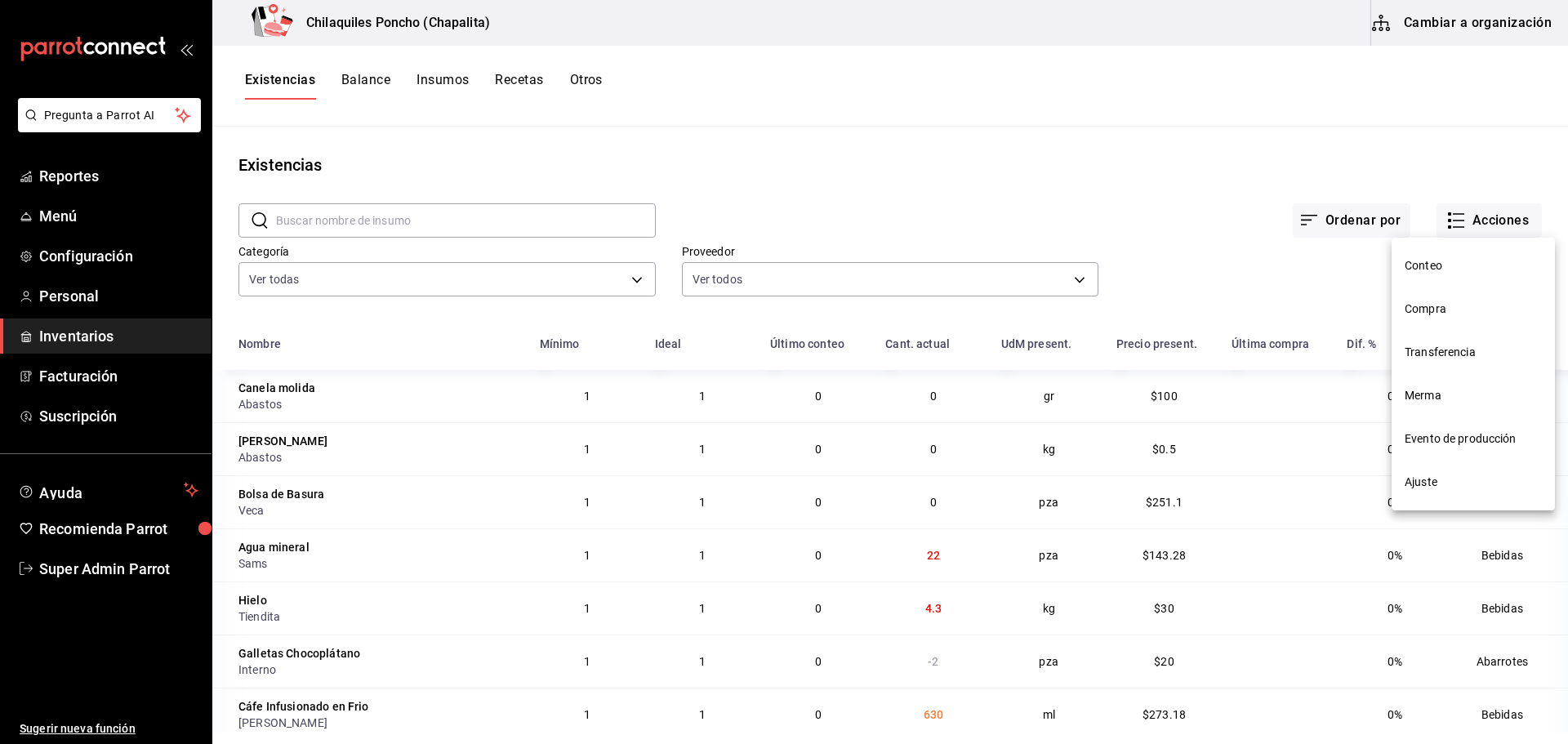
click at [1431, 266] on span "Conteo" at bounding box center [1473, 265] width 137 height 17
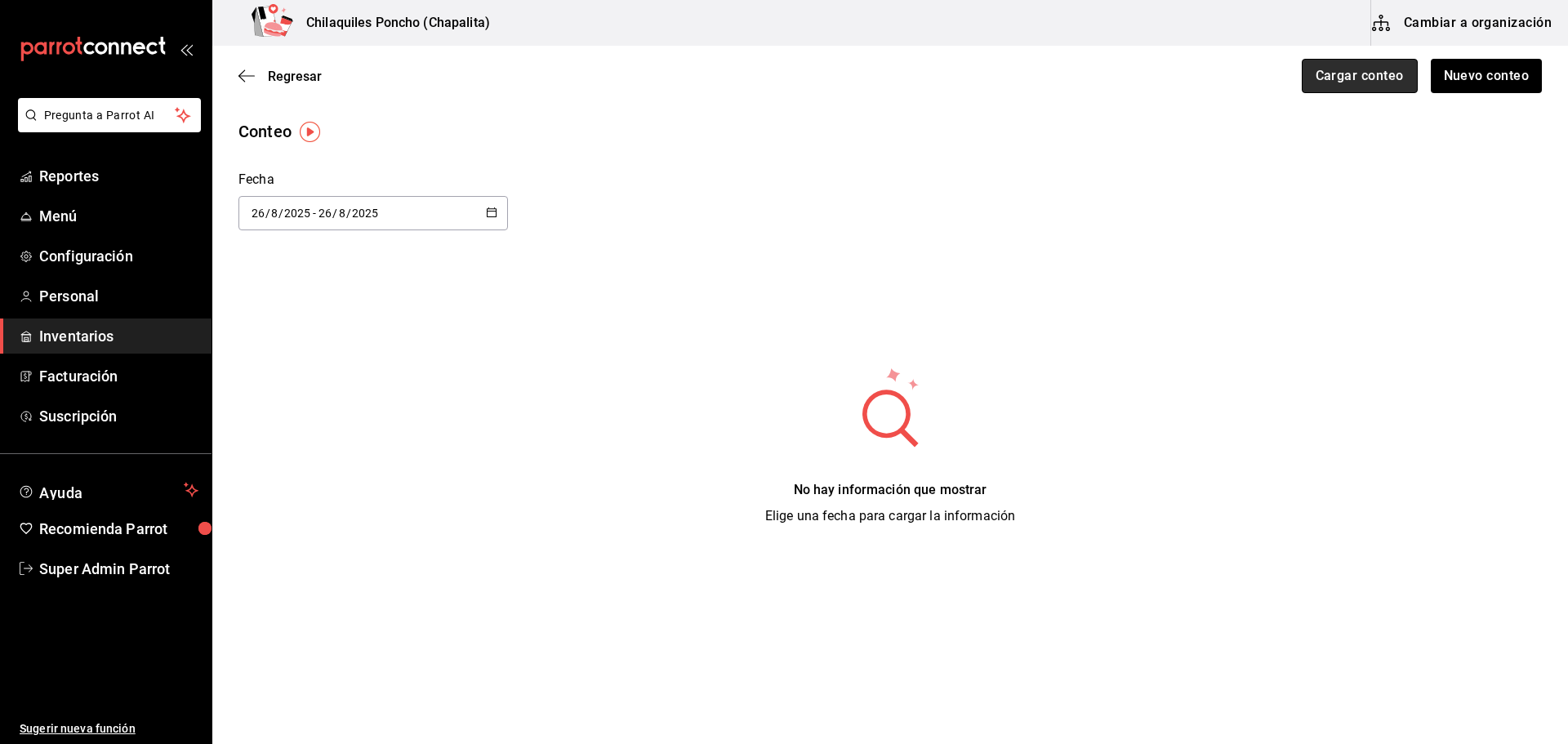
click at [1382, 84] on button "Cargar conteo" at bounding box center [1359, 75] width 116 height 34
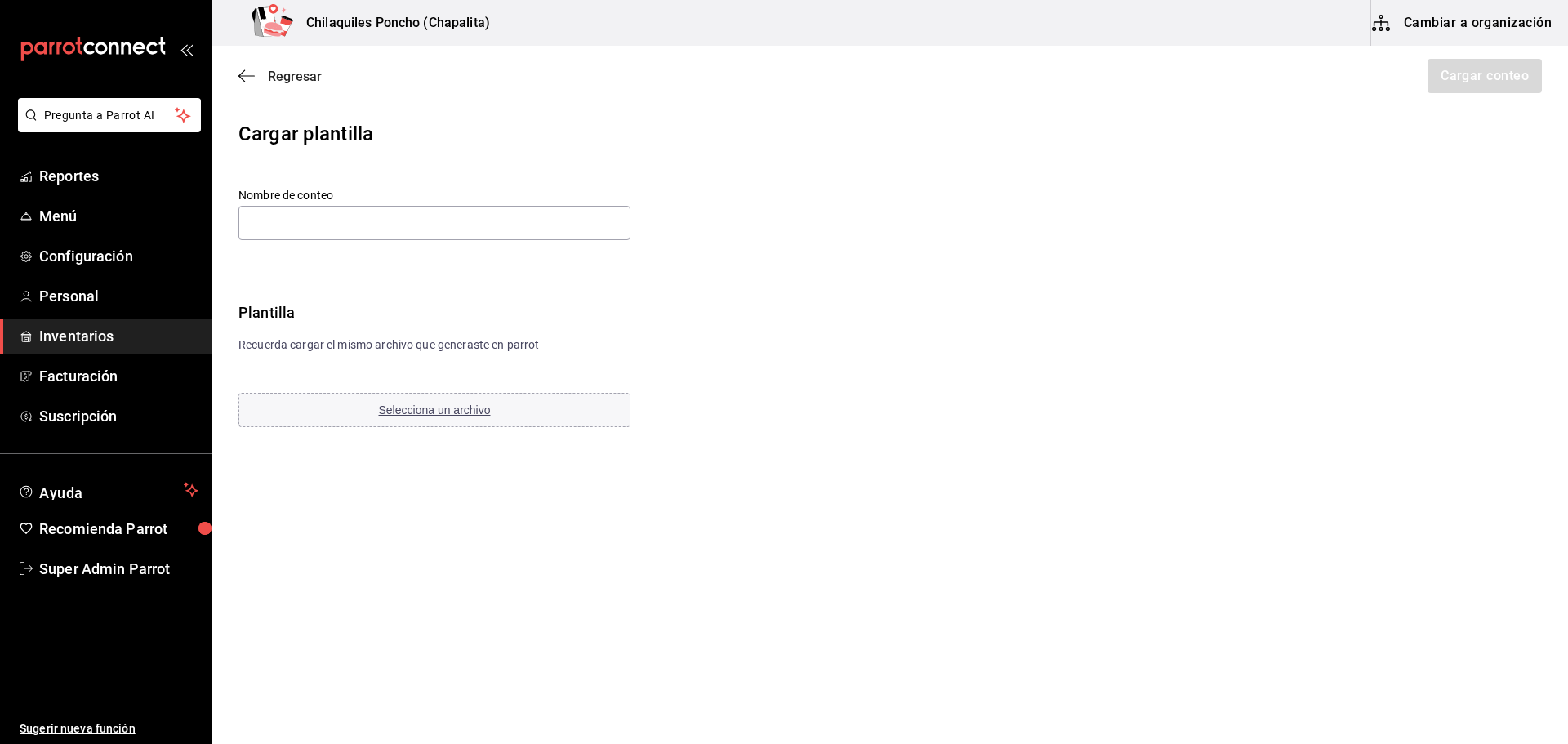
click at [245, 78] on icon "button" at bounding box center [247, 76] width 17 height 15
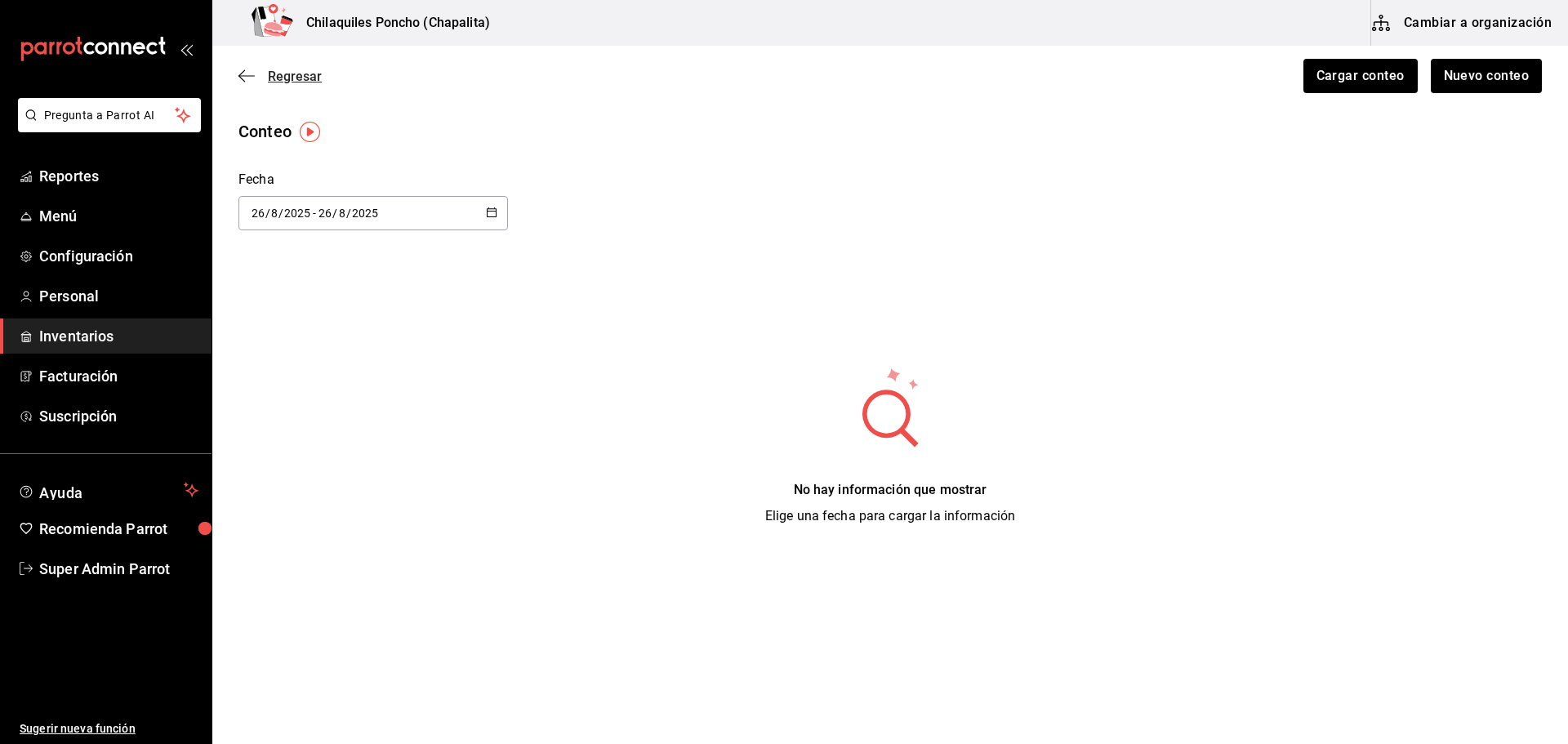
click at [245, 78] on icon "button" at bounding box center [247, 76] width 17 height 15
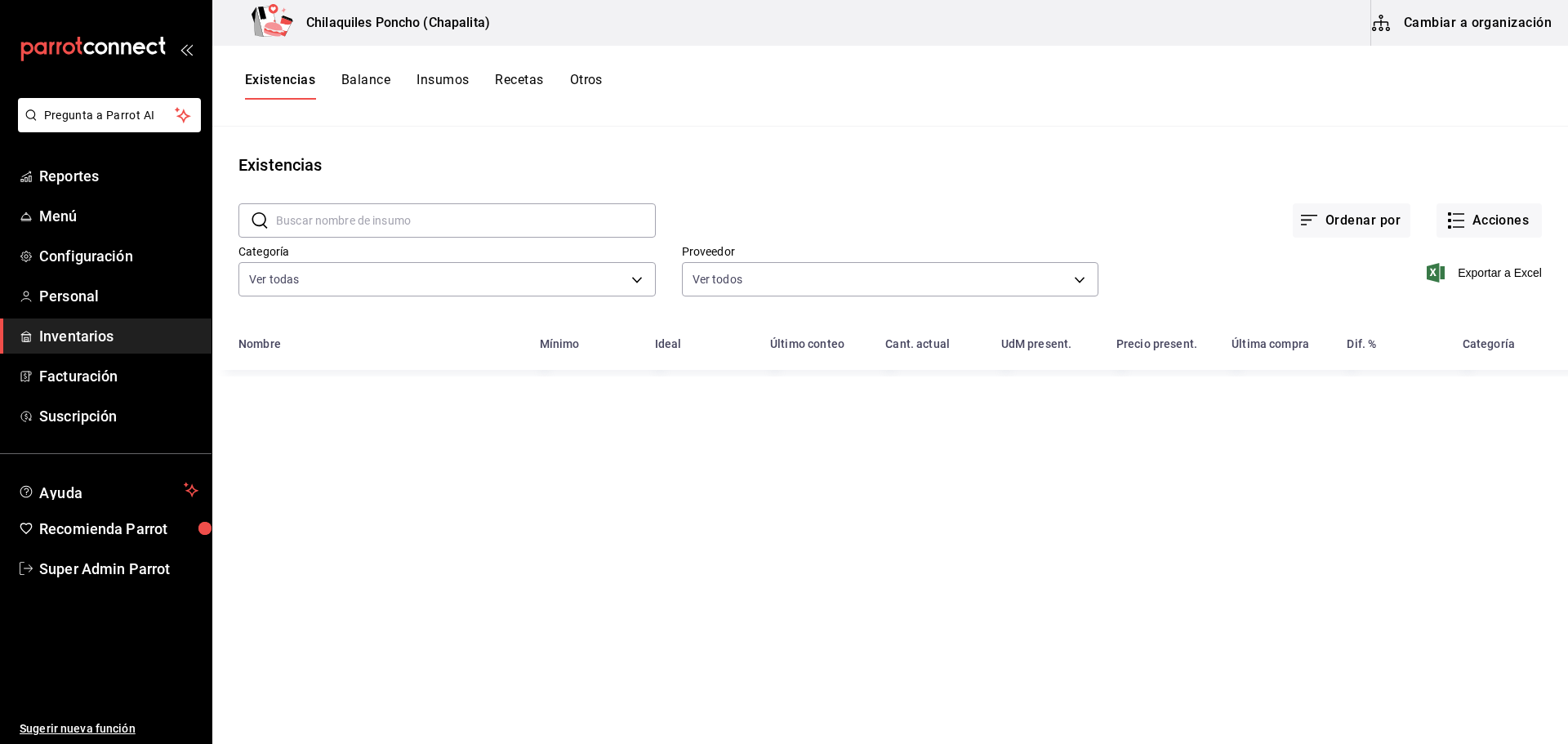
click at [245, 78] on button "Existencias" at bounding box center [280, 85] width 71 height 28
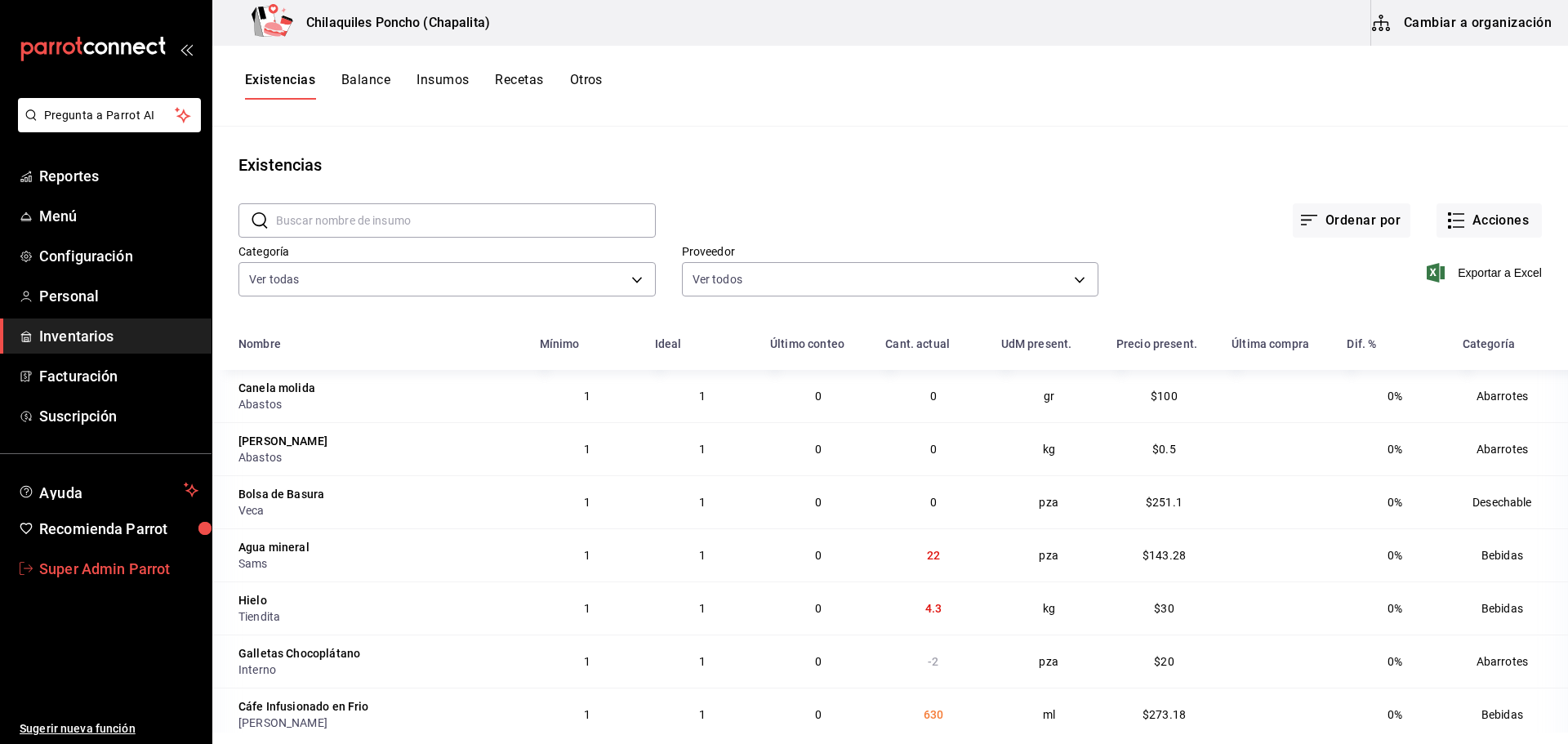
click at [79, 563] on span "Super Admin Parrot" at bounding box center [119, 569] width 160 height 22
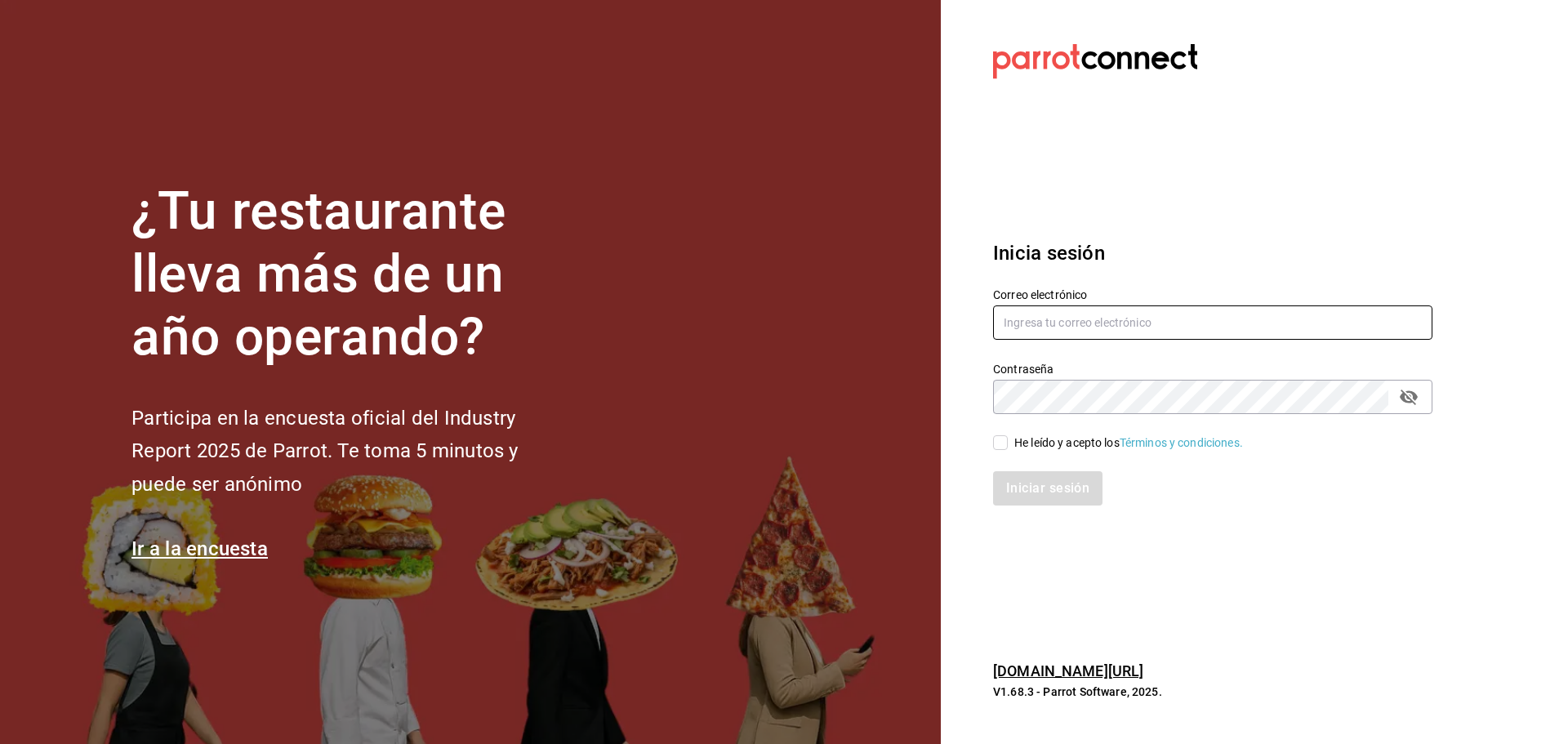
click at [1082, 322] on input "text" at bounding box center [1212, 322] width 439 height 34
paste input "[EMAIL_ADDRESS][DOMAIN_NAME]"
type input "[EMAIL_ADDRESS][DOMAIN_NAME]"
click at [1001, 437] on input "He leído y acepto los Términos y condiciones." at bounding box center [1000, 443] width 15 height 15
checkbox input "true"
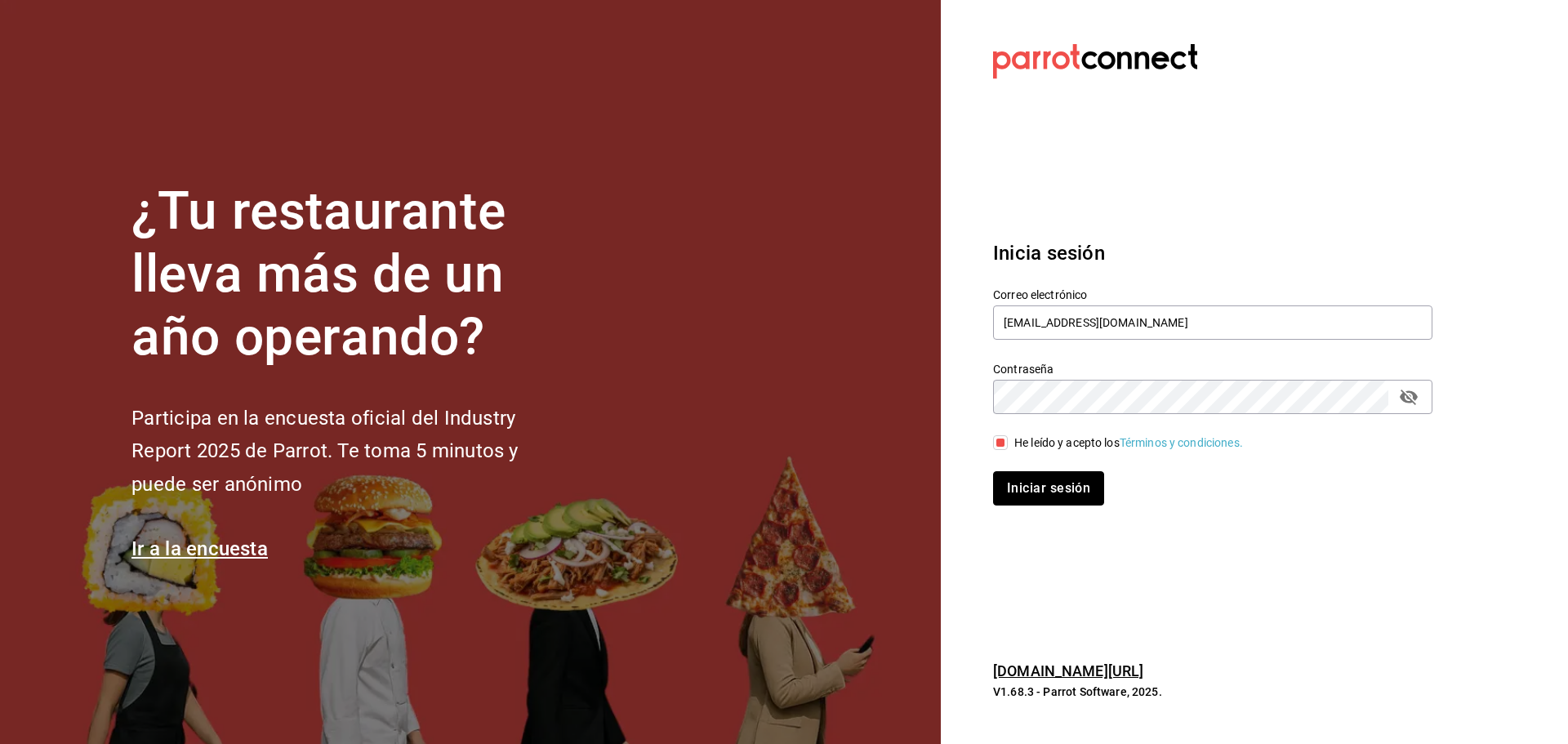
click at [1022, 482] on button "Iniciar sesión" at bounding box center [1048, 488] width 111 height 34
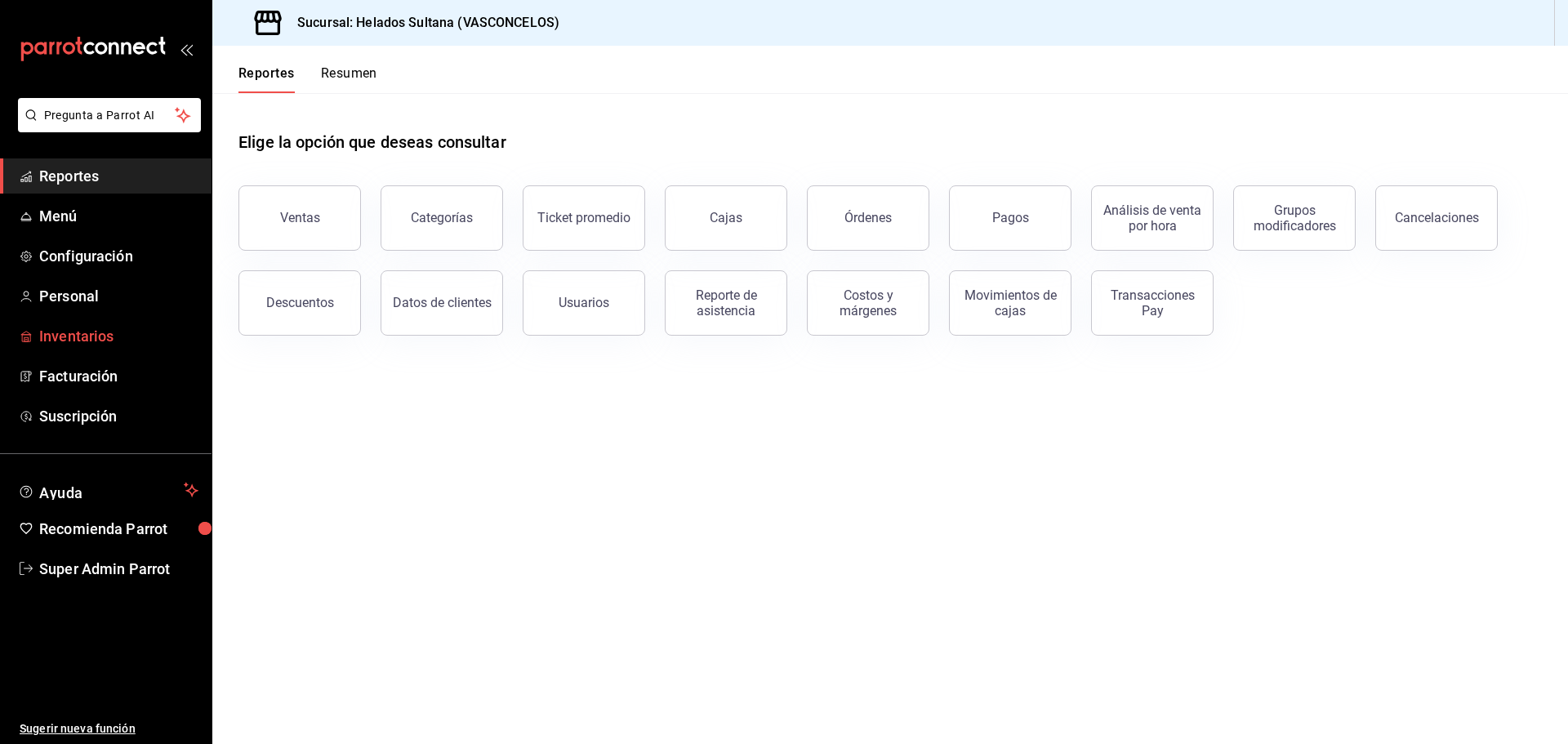
click at [94, 337] on span "Inventarios" at bounding box center [119, 336] width 160 height 22
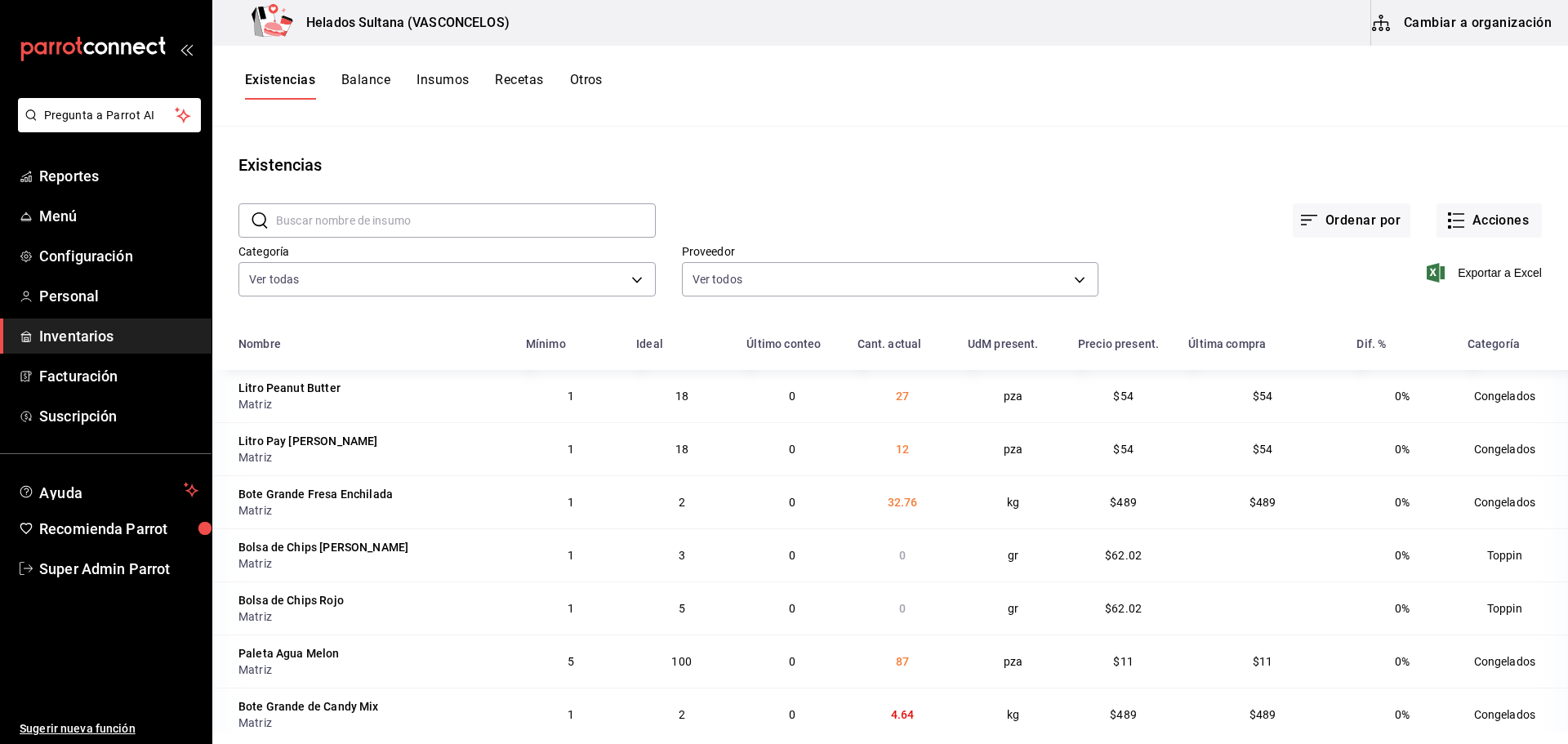
click at [456, 71] on div "Existencias Balance Insumos Recetas Otros" at bounding box center [890, 85] width 1356 height 81
click at [445, 78] on button "Insumos" at bounding box center [443, 85] width 52 height 28
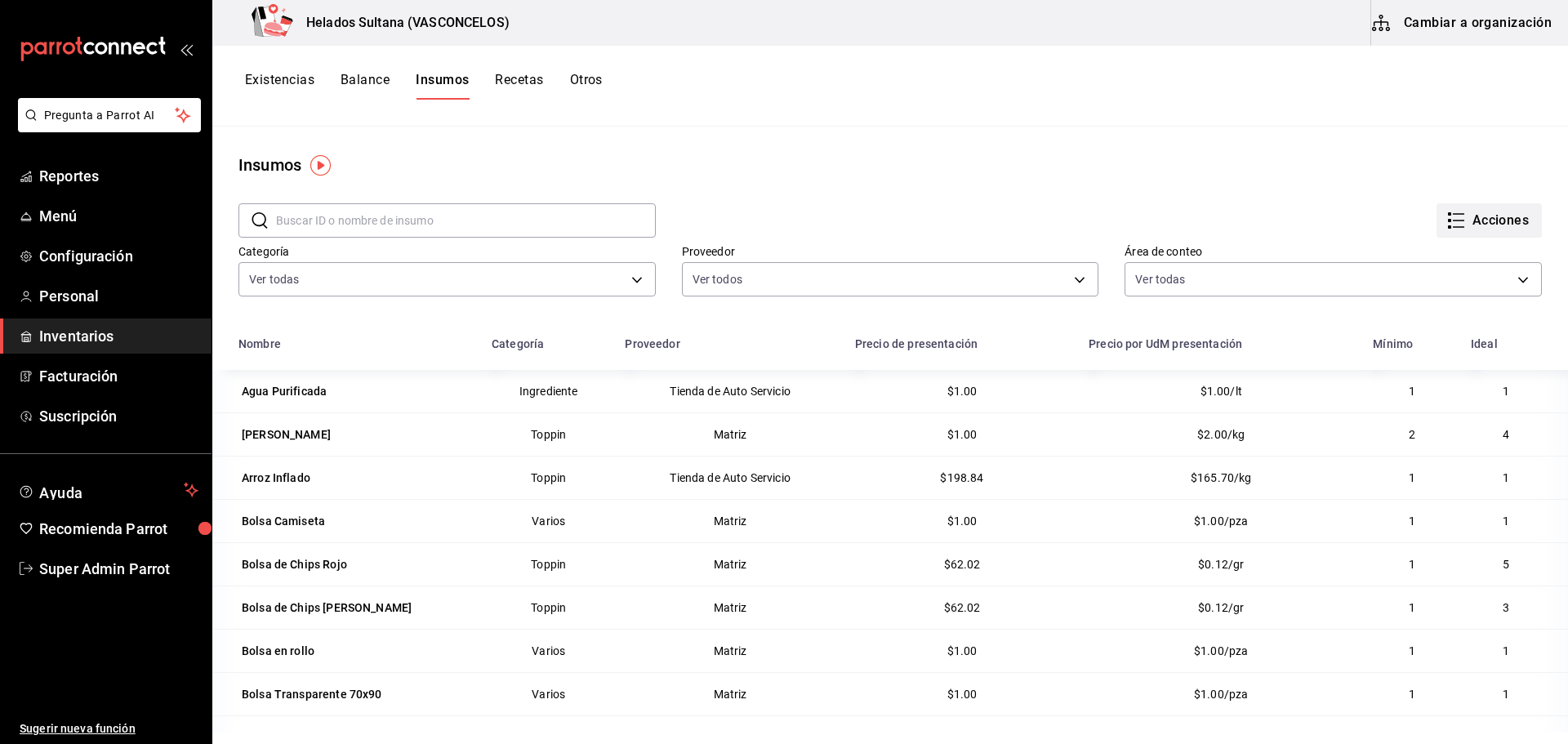
click at [1482, 223] on button "Acciones" at bounding box center [1489, 220] width 106 height 34
click at [1436, 239] on span "Exportar lista de insumos" at bounding box center [1441, 242] width 128 height 13
click at [286, 77] on button "Existencias" at bounding box center [279, 85] width 70 height 28
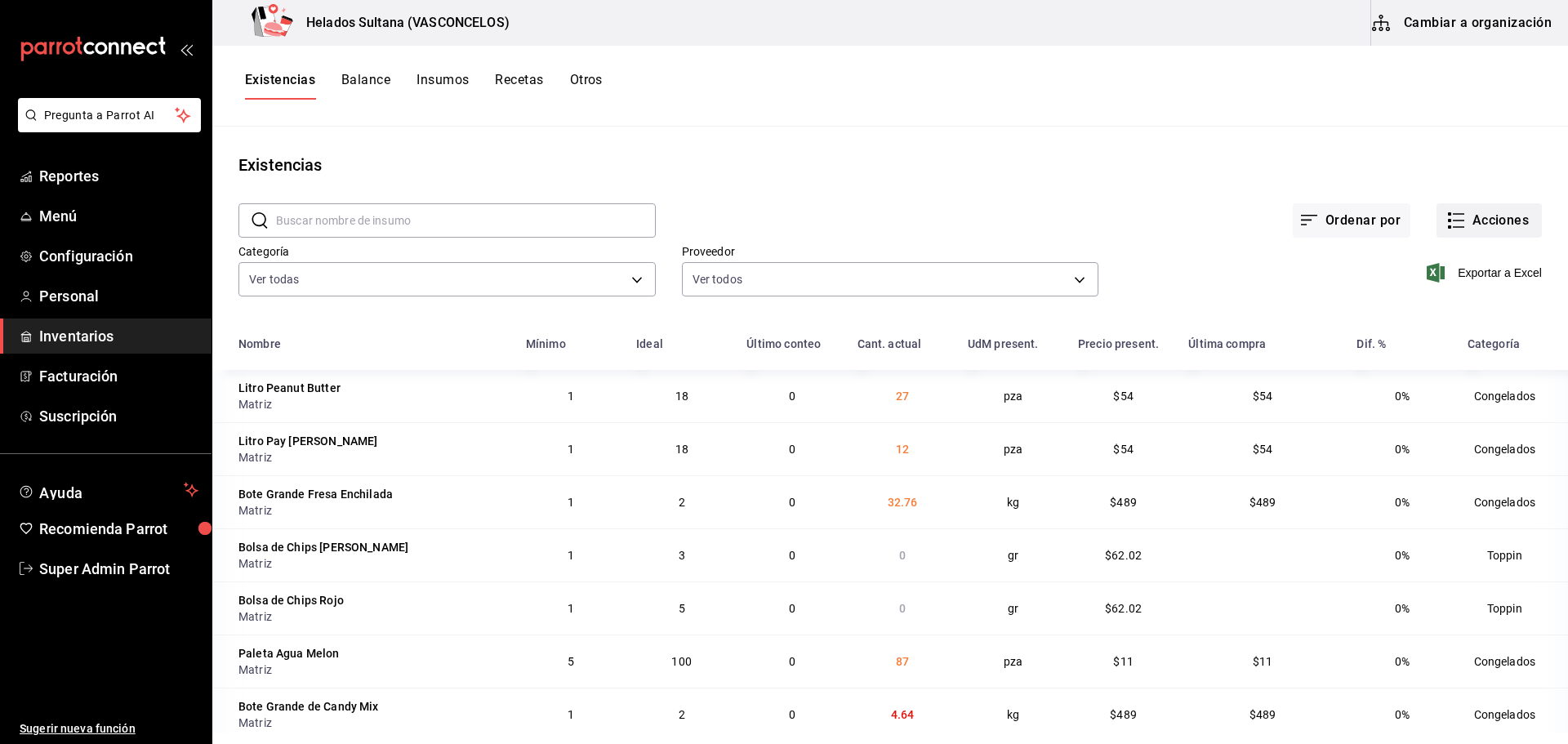
click at [1467, 222] on button "Acciones" at bounding box center [1489, 220] width 106 height 34
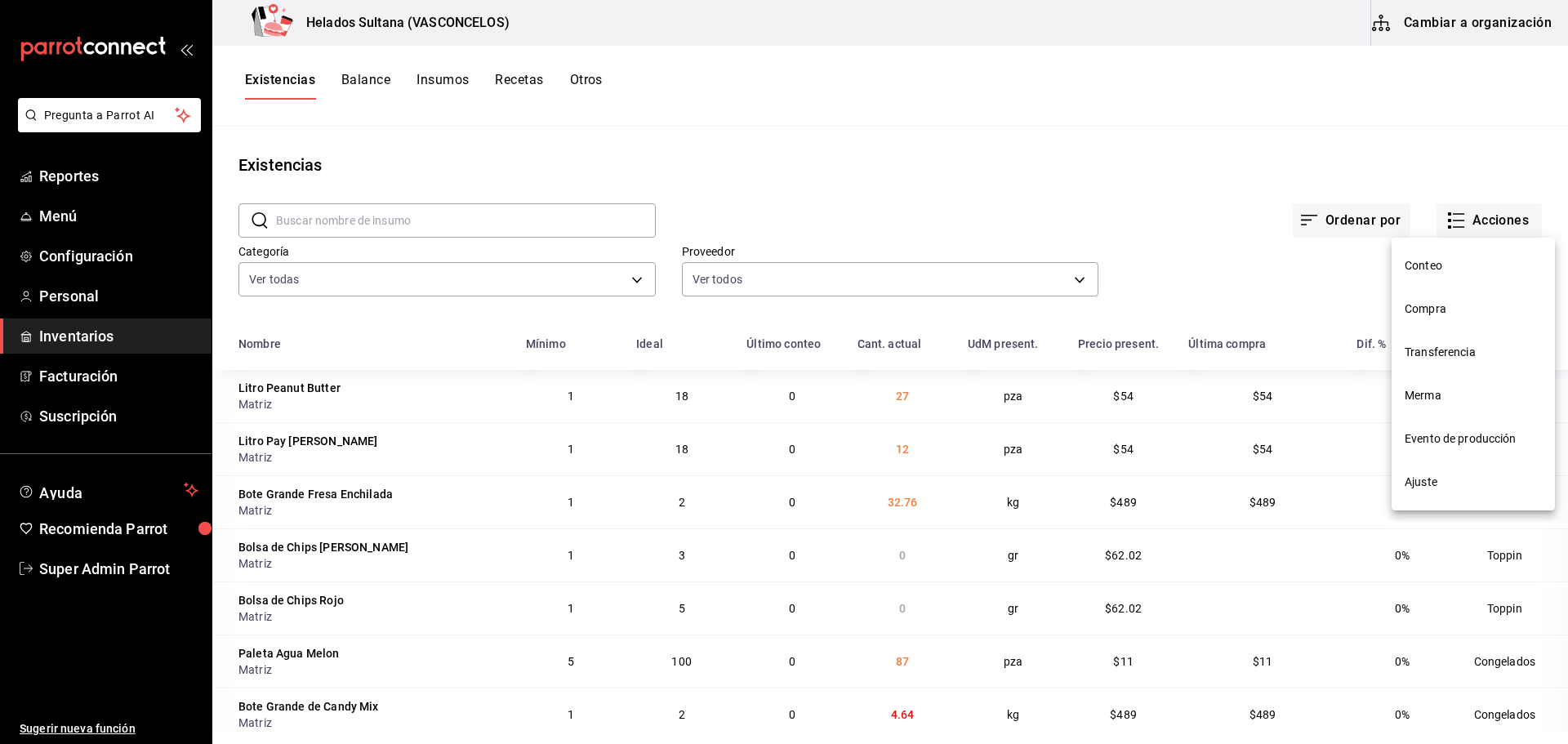
click at [1435, 312] on span "Compra" at bounding box center [1473, 309] width 137 height 17
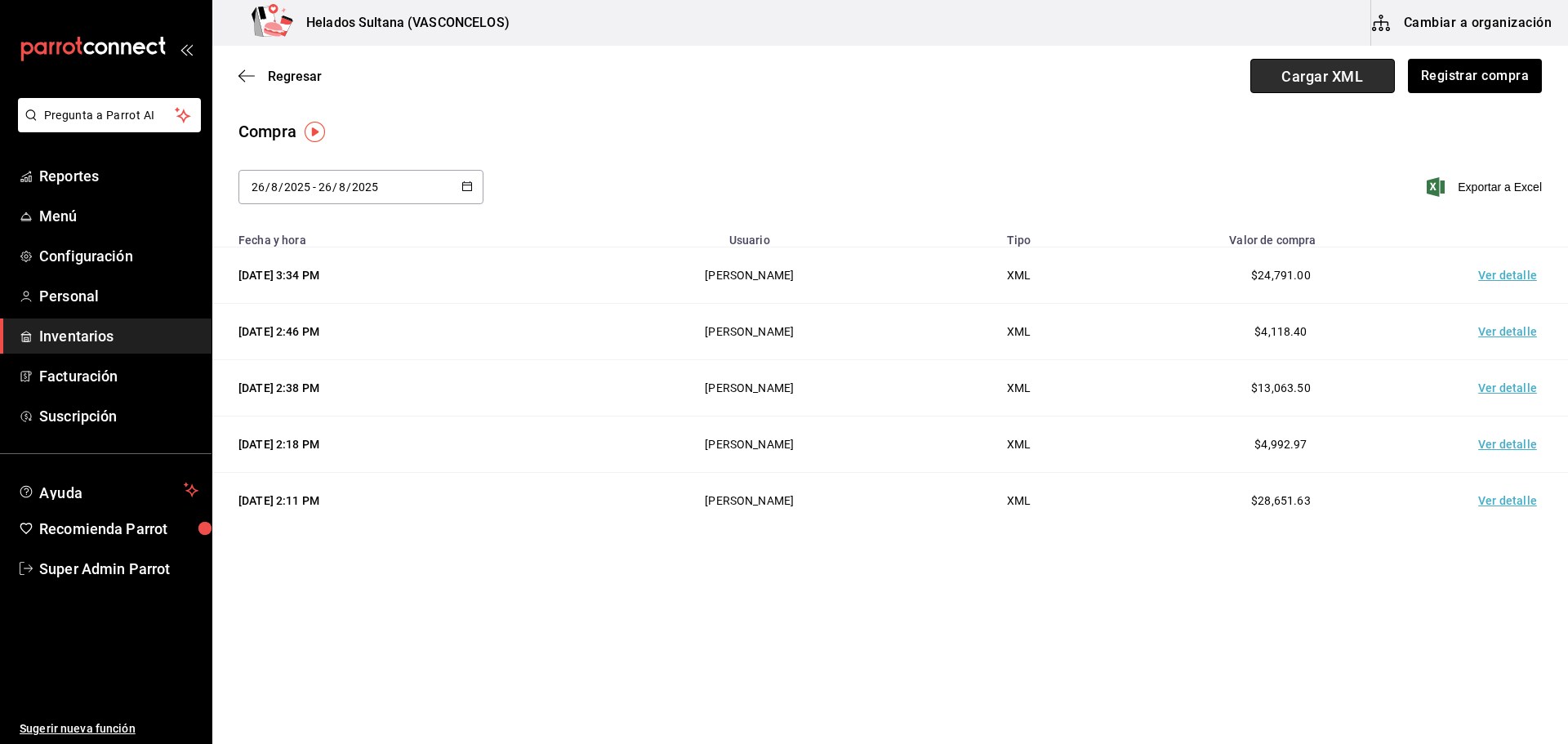
click at [1311, 82] on span "Cargar XML" at bounding box center [1322, 75] width 145 height 34
click at [0, 0] on input "Cargar XML" at bounding box center [0, 0] width 0 height 0
click at [1501, 276] on td "Ver detalle" at bounding box center [1510, 276] width 114 height 57
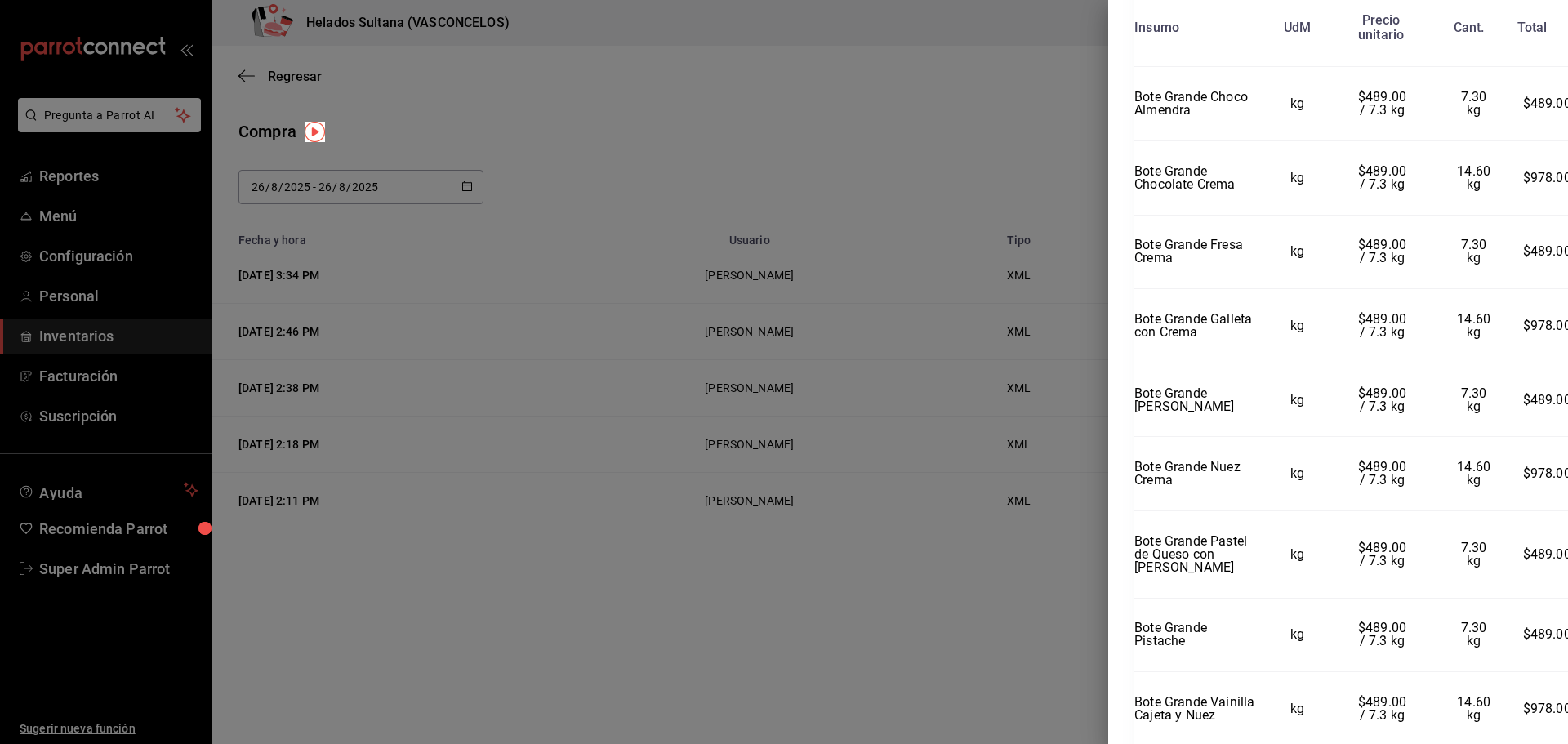
scroll to position [653, 0]
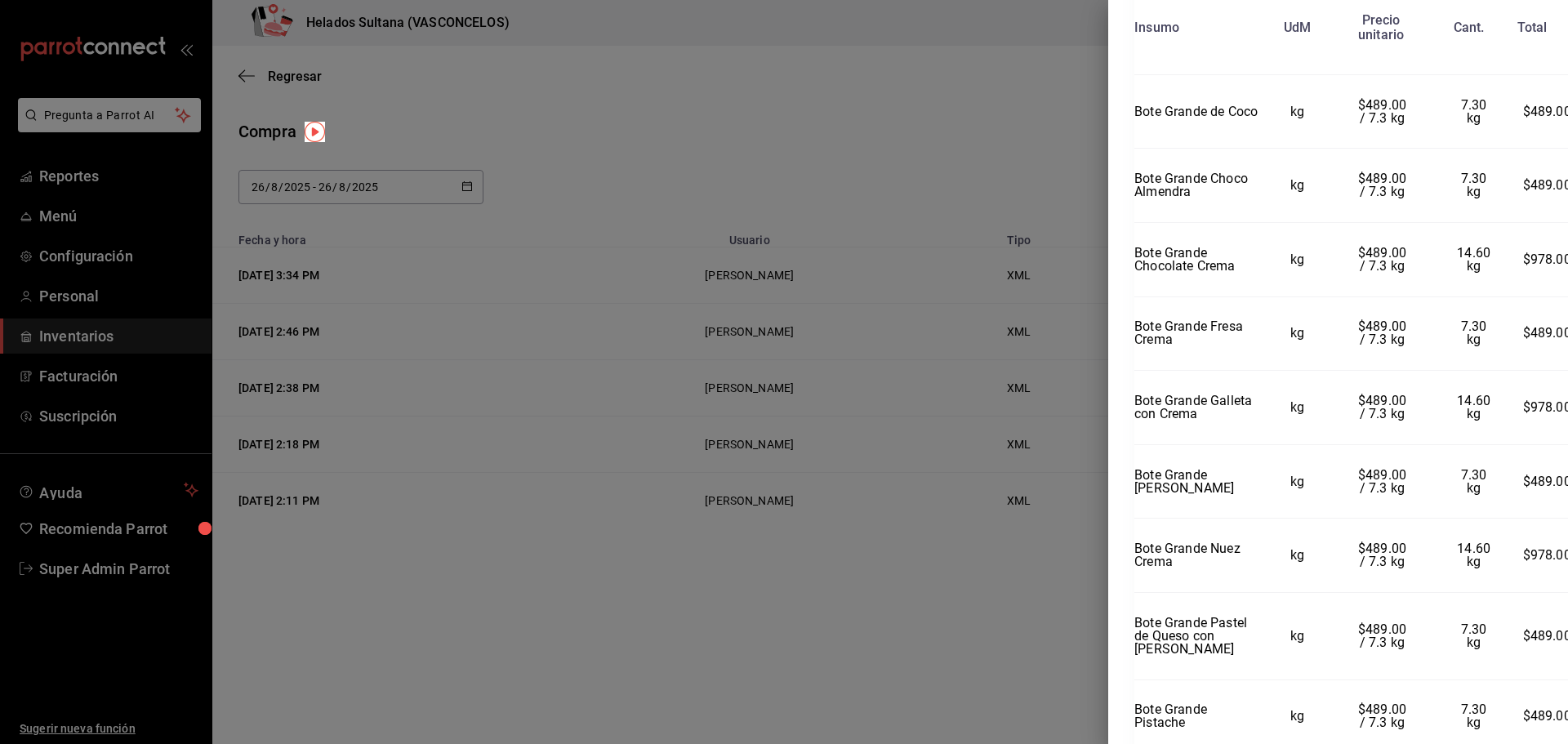
click at [1035, 563] on div at bounding box center [784, 372] width 1568 height 744
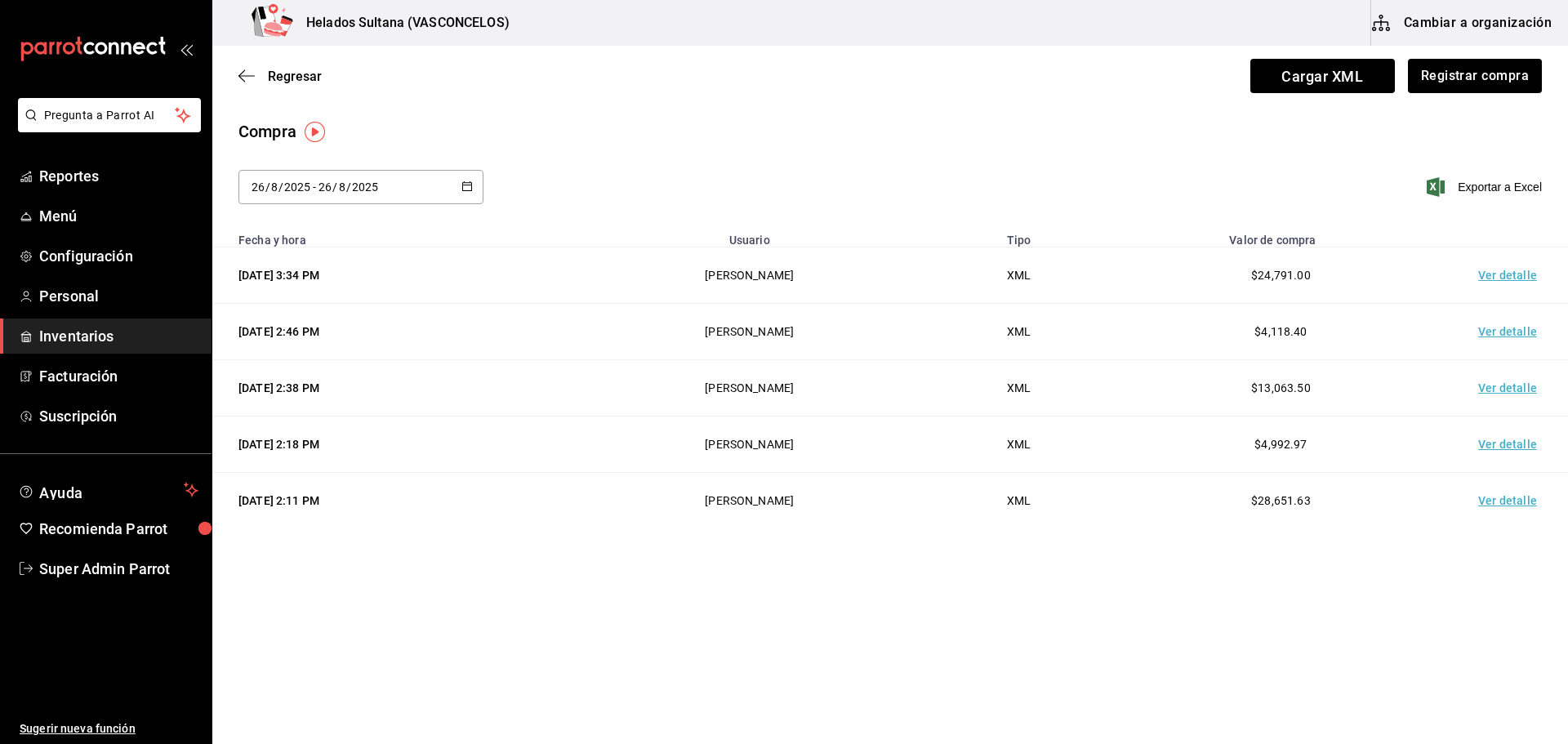
click at [1501, 330] on td "Ver detalle" at bounding box center [1510, 331] width 114 height 57
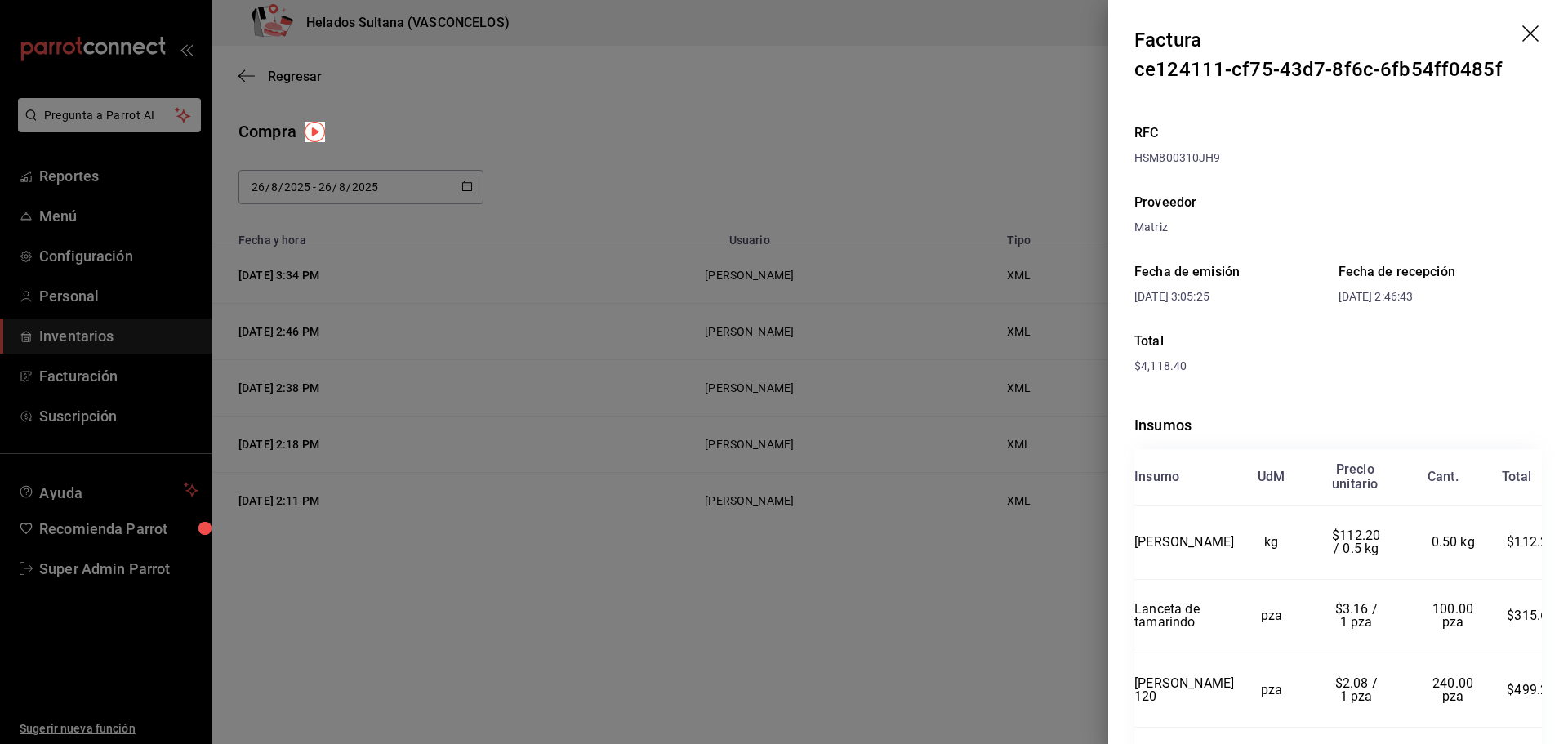
scroll to position [0, 0]
click at [964, 605] on div at bounding box center [784, 372] width 1568 height 744
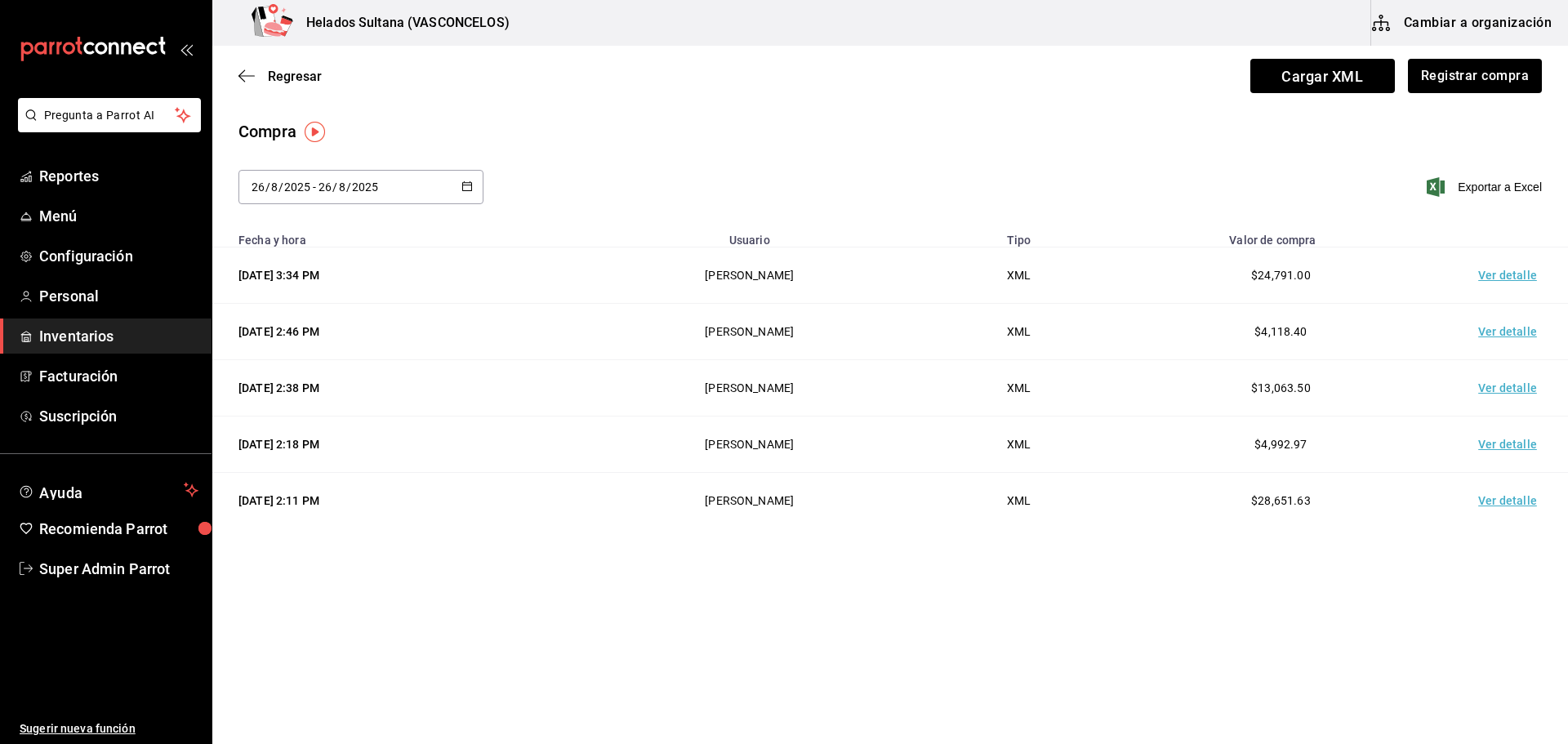
click at [1511, 385] on td "Ver detalle" at bounding box center [1510, 388] width 114 height 57
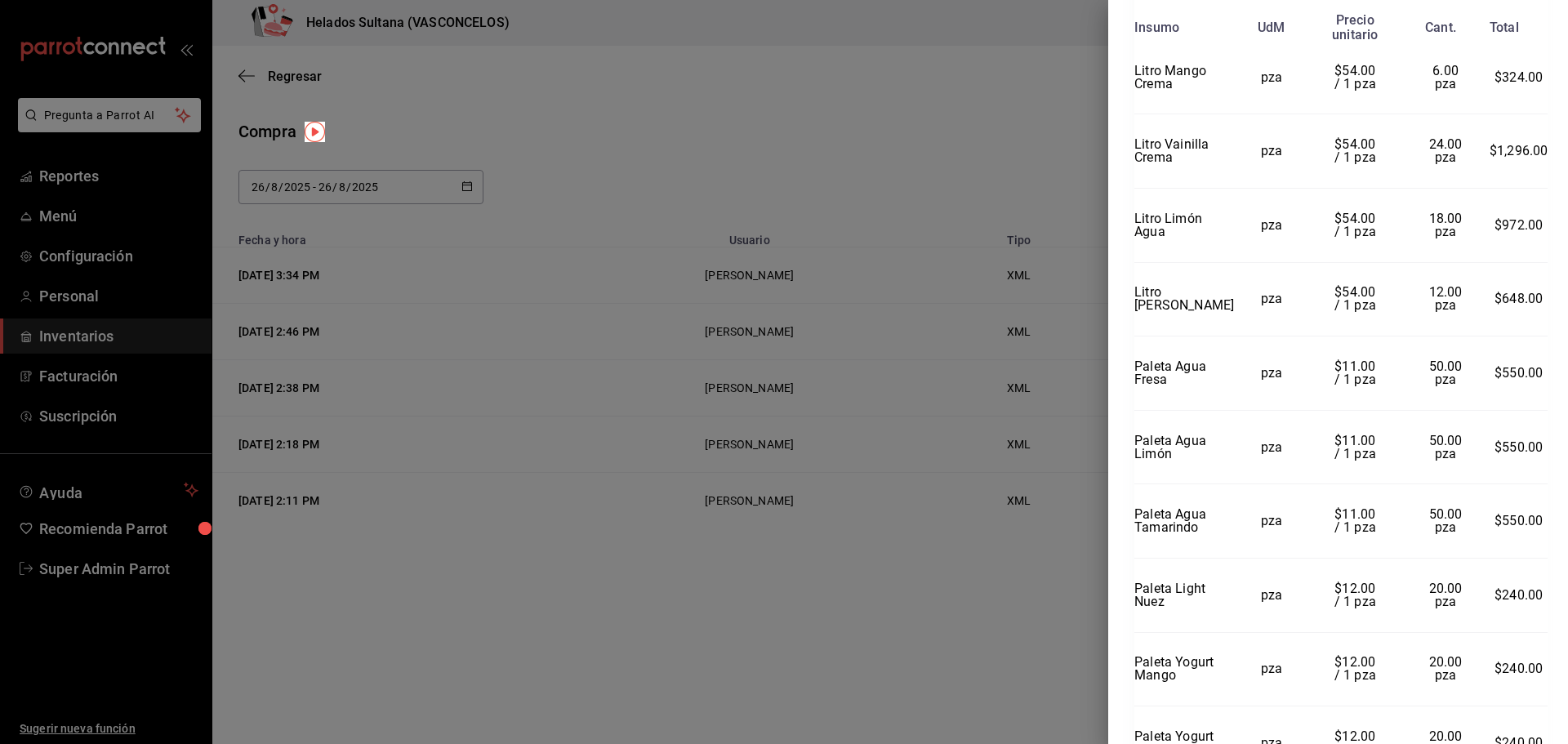
scroll to position [735, 0]
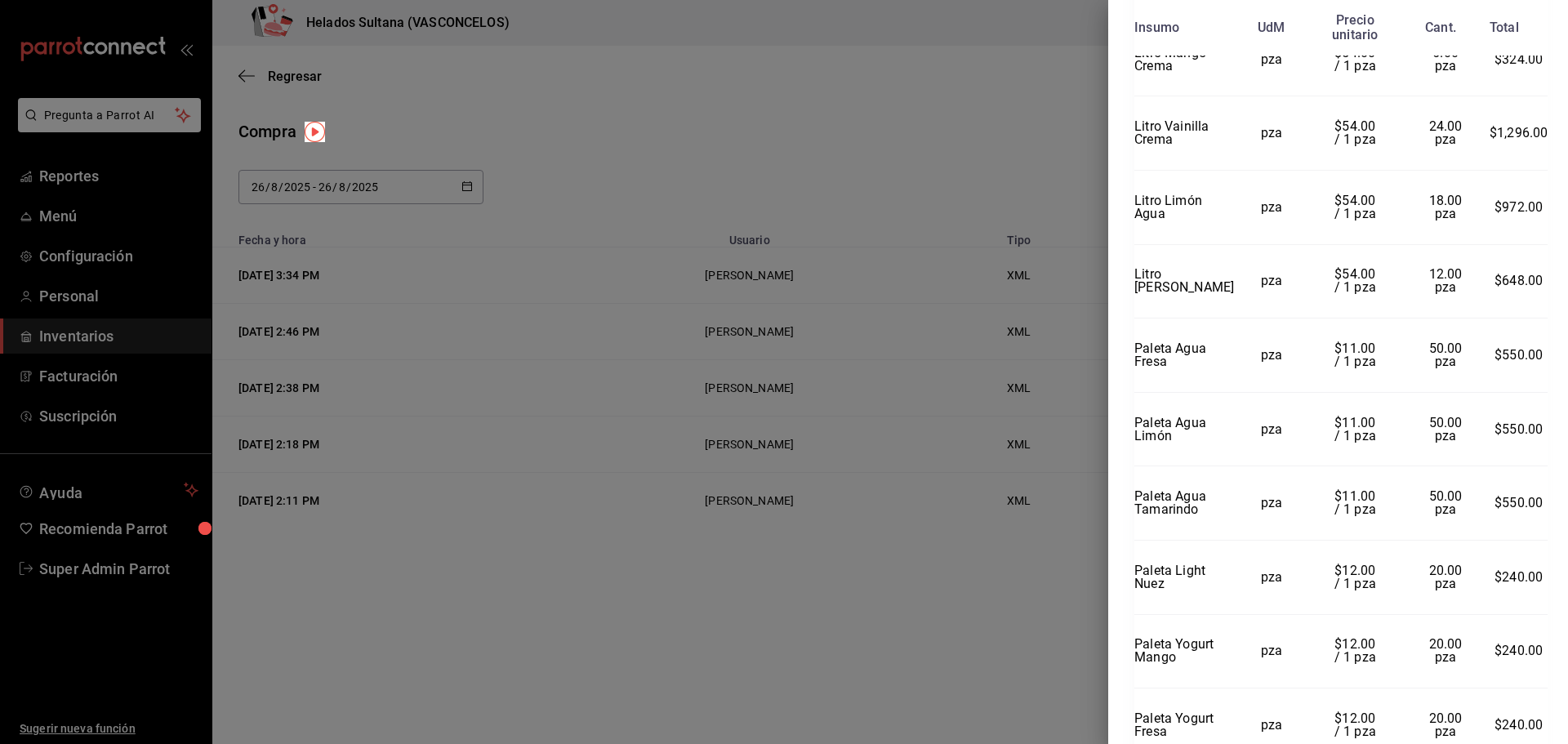
click at [963, 644] on div at bounding box center [784, 372] width 1568 height 744
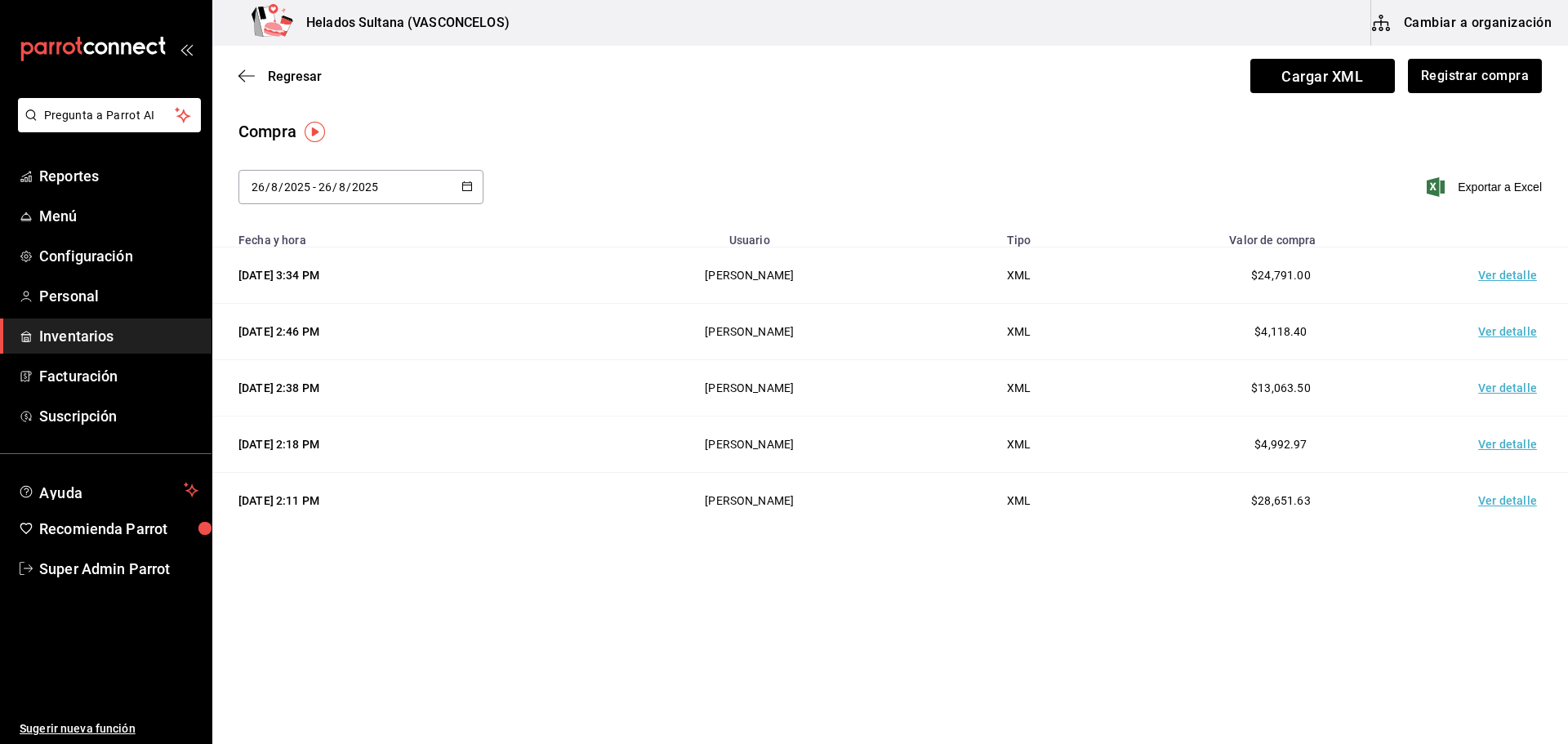
click at [275, 276] on div "26/08/2025 3:34 PM" at bounding box center [393, 276] width 311 height 17
click at [312, 135] on img "button" at bounding box center [315, 132] width 20 height 20
click at [318, 194] on span "Ir a video" at bounding box center [315, 200] width 48 height 17
click at [250, 75] on icon "button" at bounding box center [247, 76] width 17 height 15
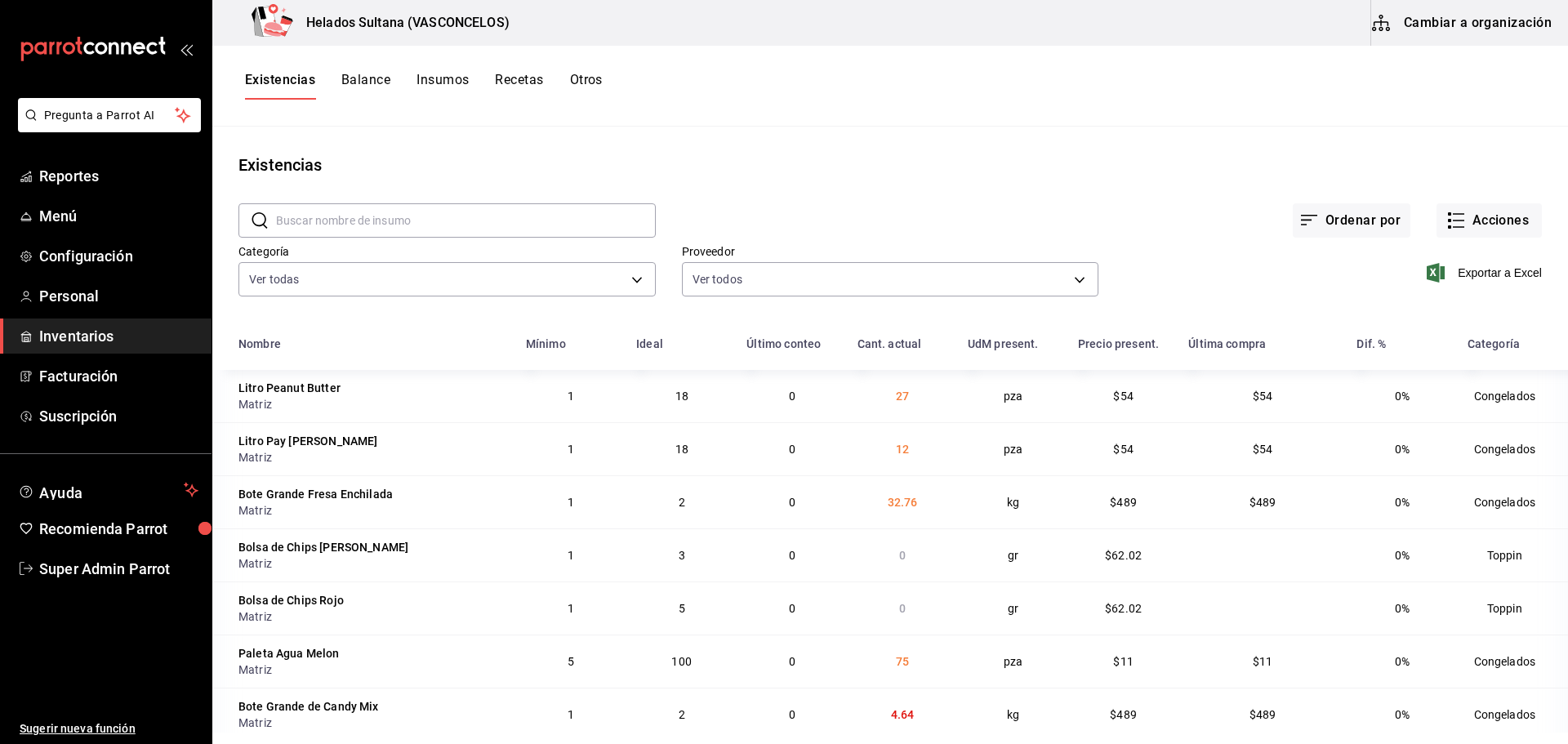
click at [450, 78] on button "Insumos" at bounding box center [443, 85] width 52 height 28
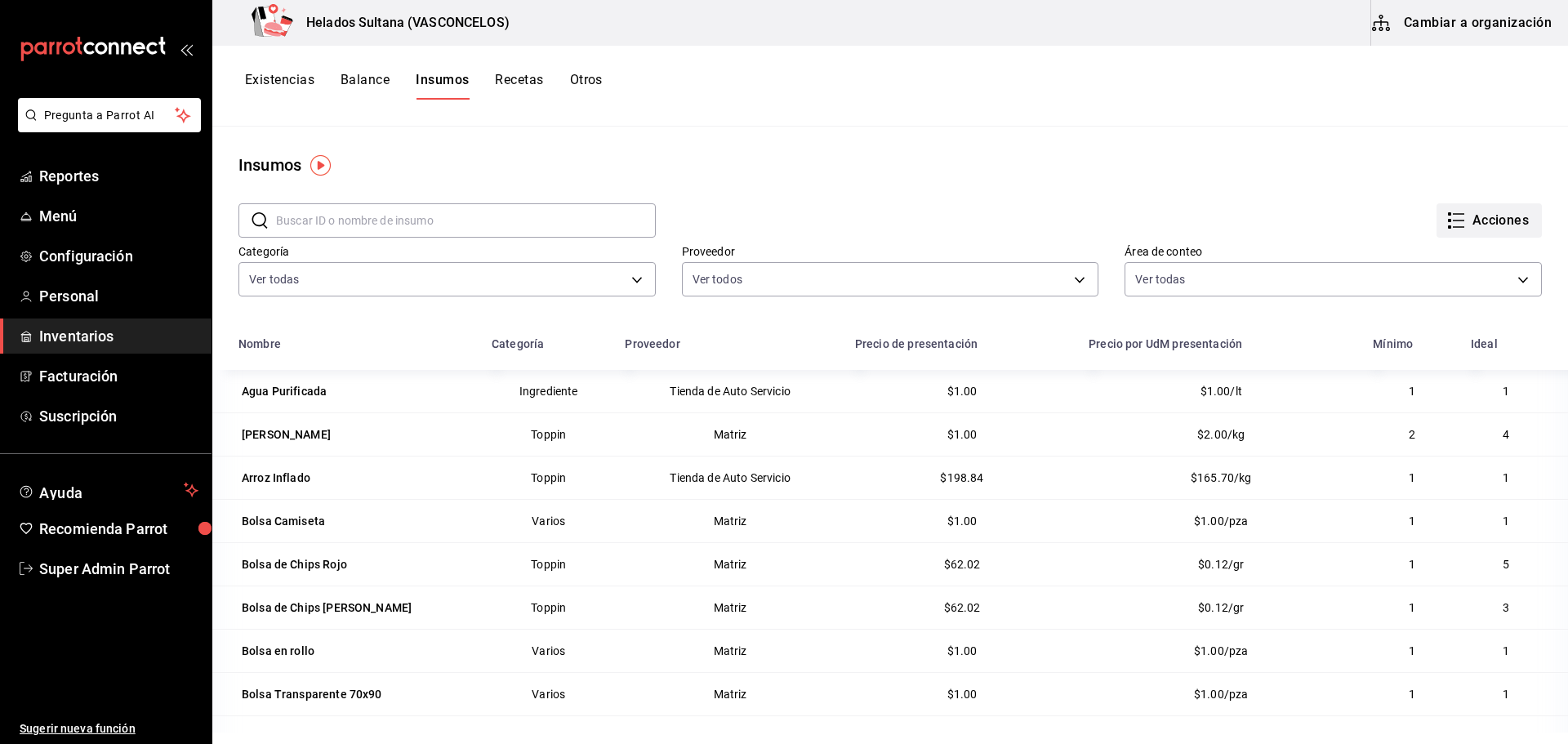
click at [1472, 222] on button "Acciones" at bounding box center [1489, 220] width 106 height 34
click at [755, 135] on div at bounding box center [784, 372] width 1568 height 744
click at [255, 79] on button "Existencias" at bounding box center [279, 85] width 70 height 28
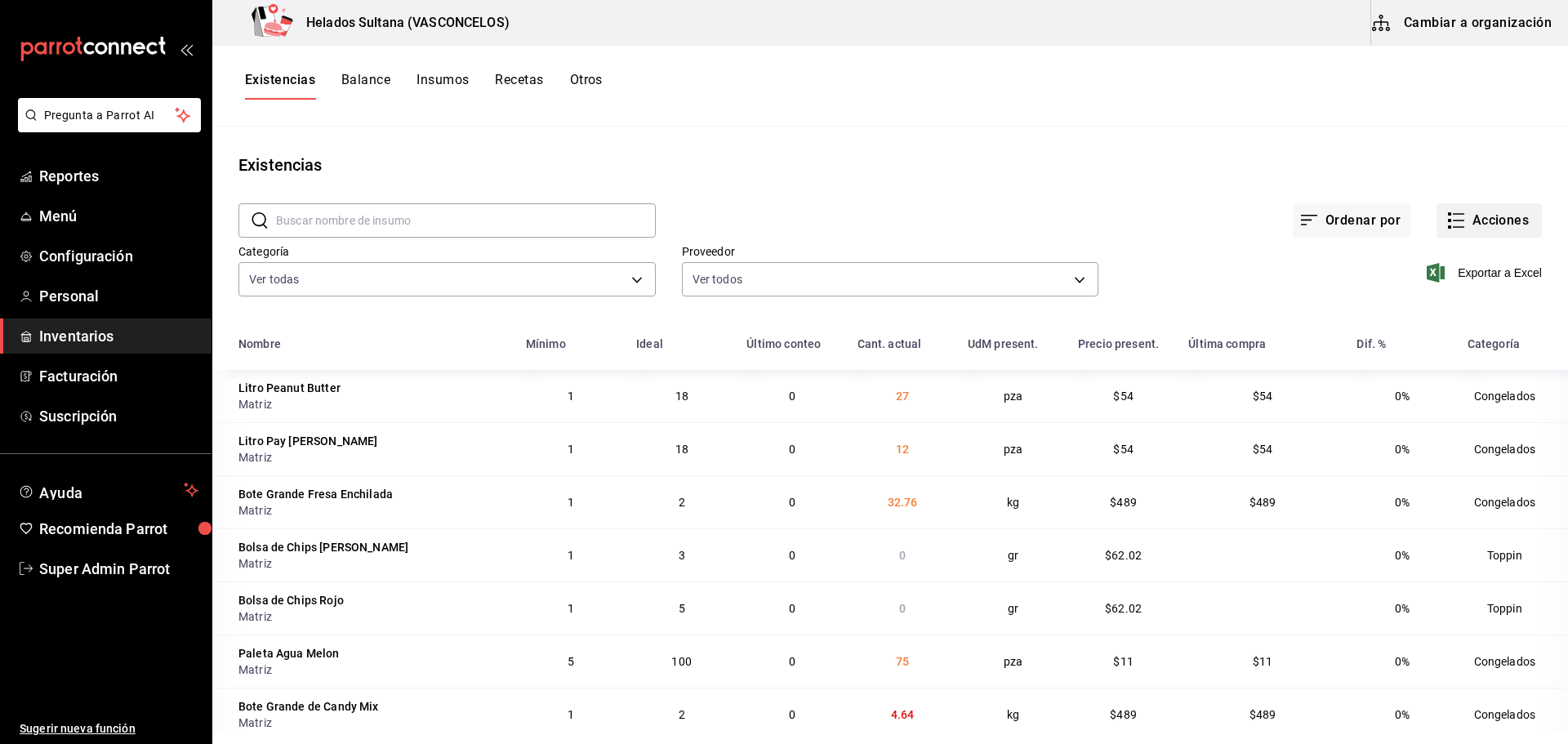
click at [1491, 214] on button "Acciones" at bounding box center [1489, 220] width 106 height 34
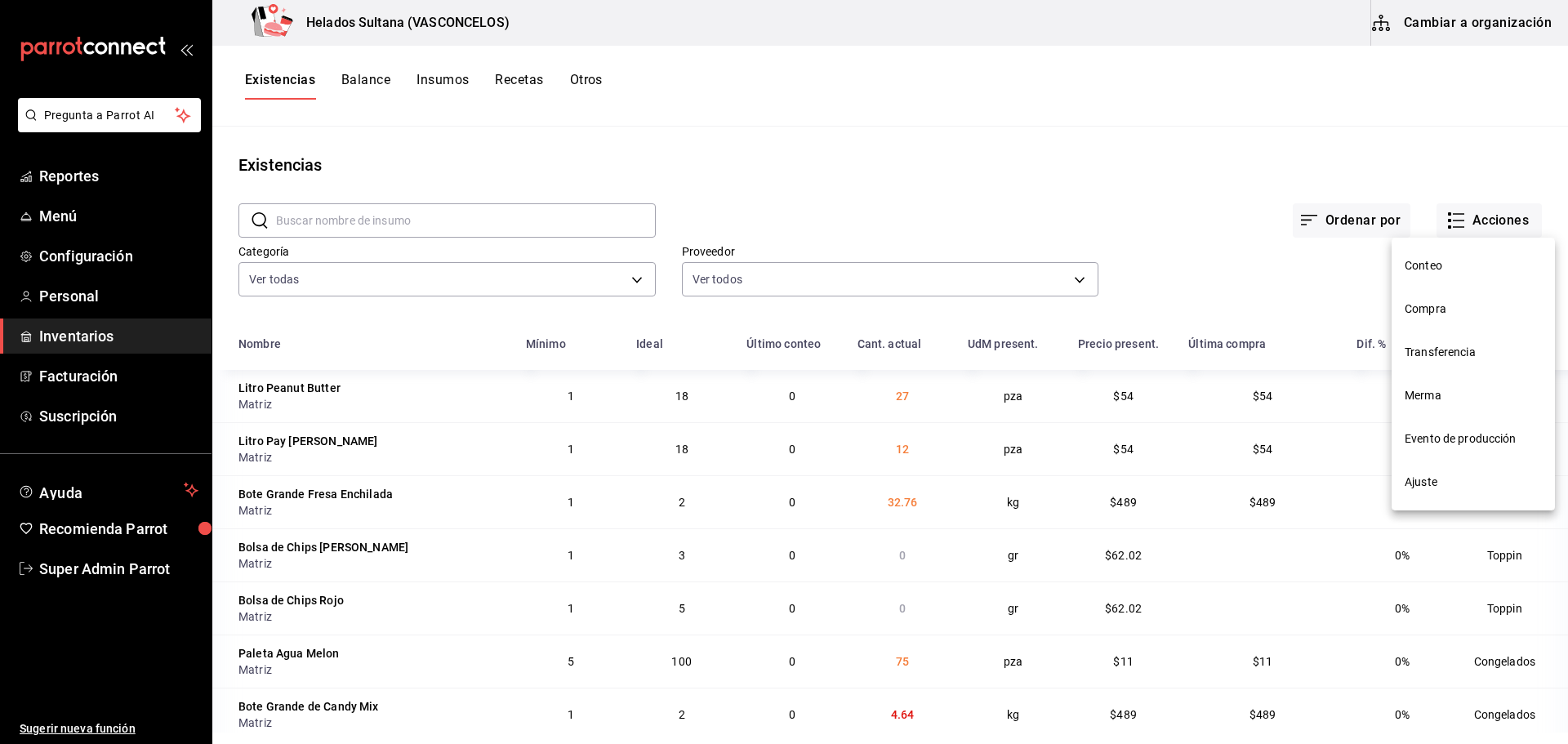
click at [1459, 312] on span "Compra" at bounding box center [1473, 309] width 137 height 17
